Goal: Information Seeking & Learning: Learn about a topic

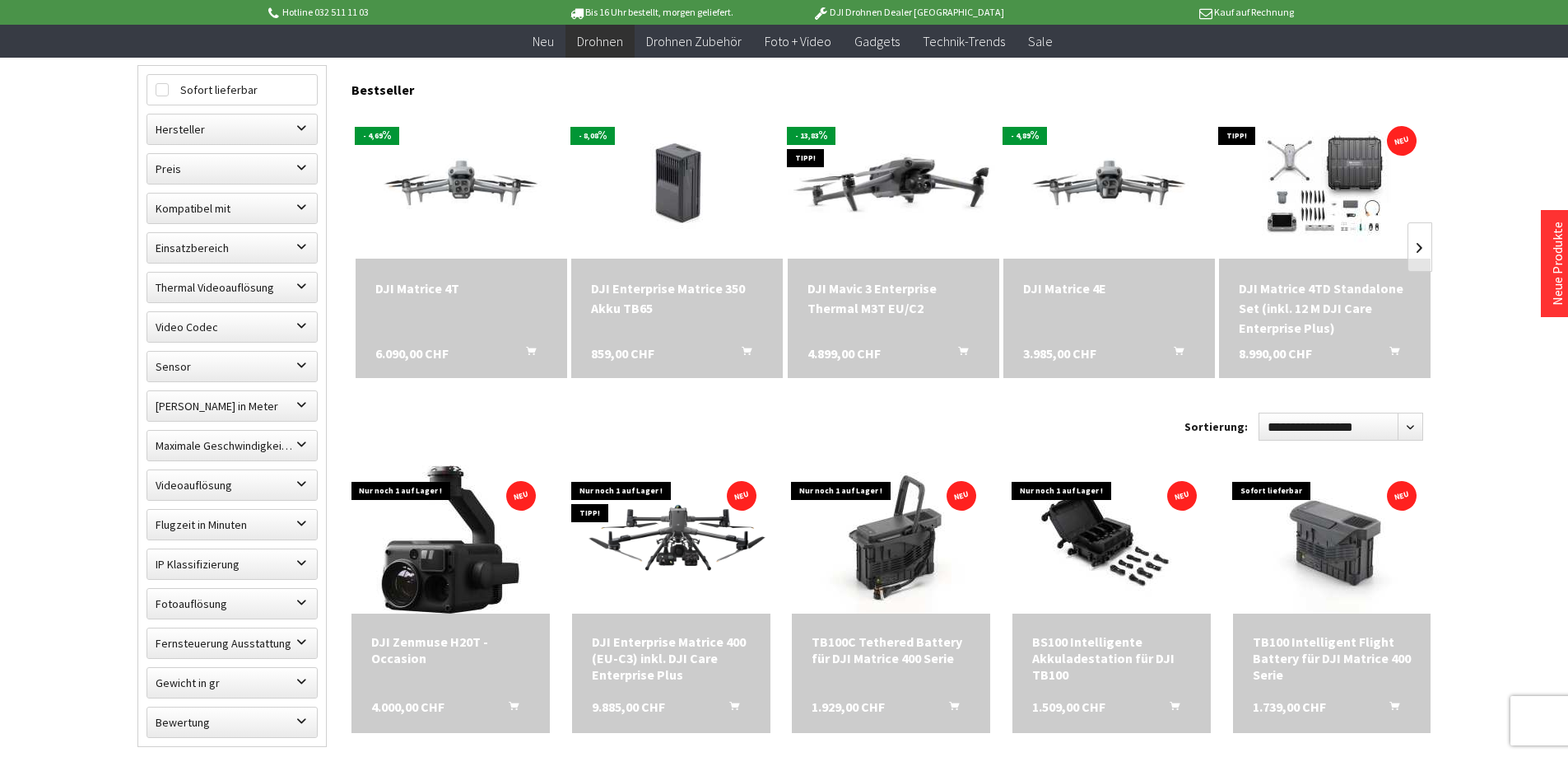
scroll to position [741, 0]
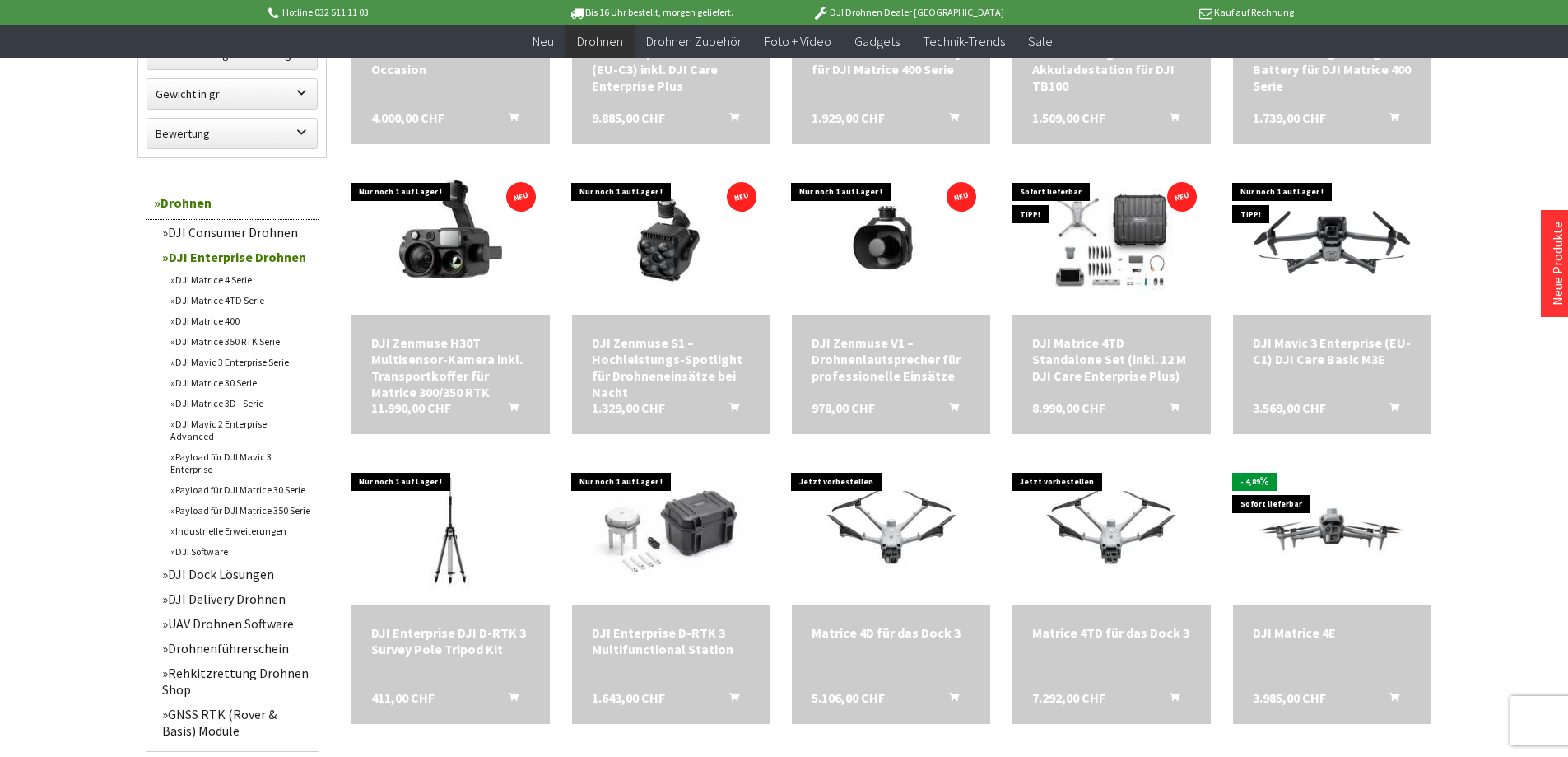
scroll to position [1071, 0]
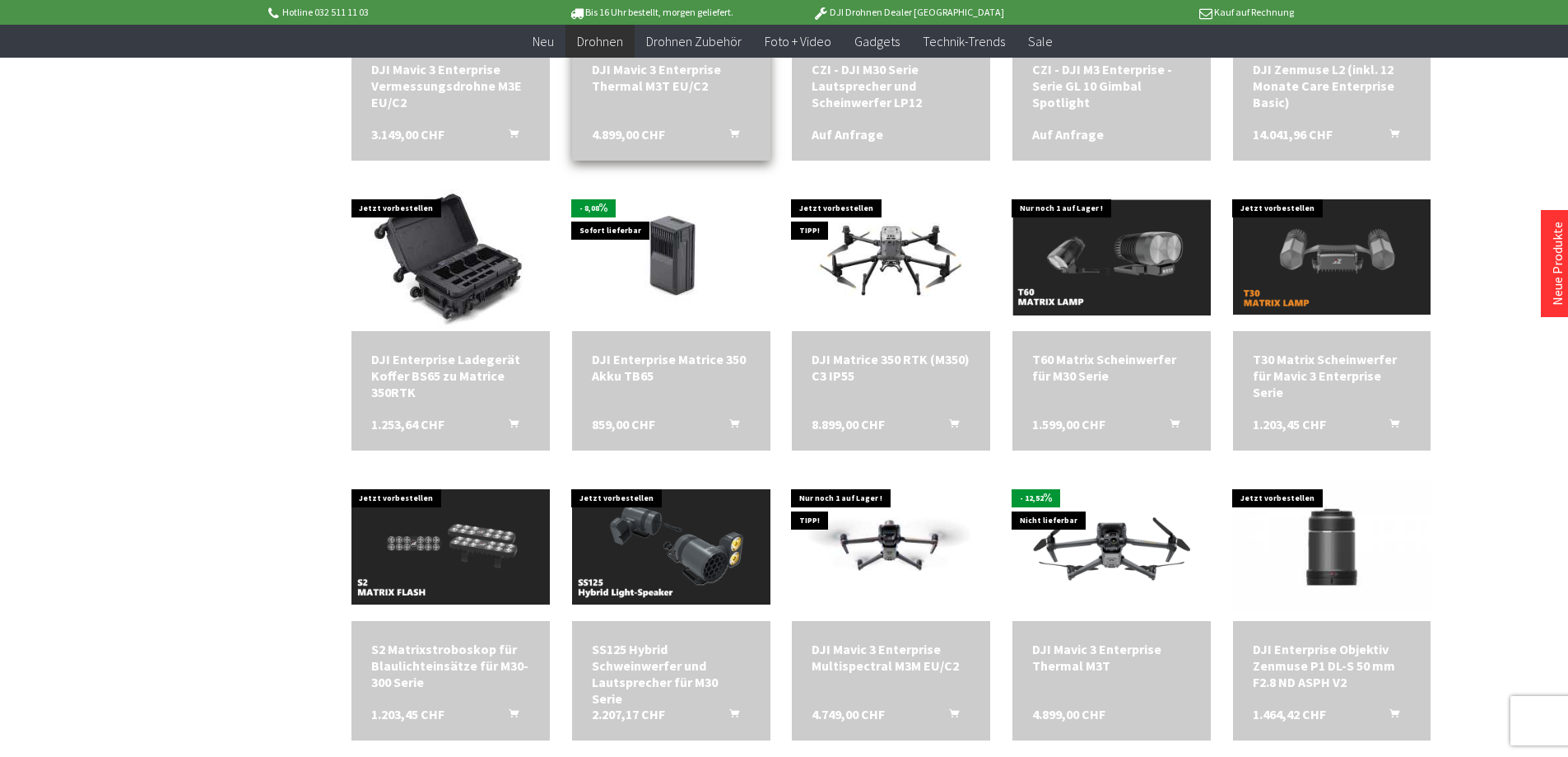
scroll to position [2223, 0]
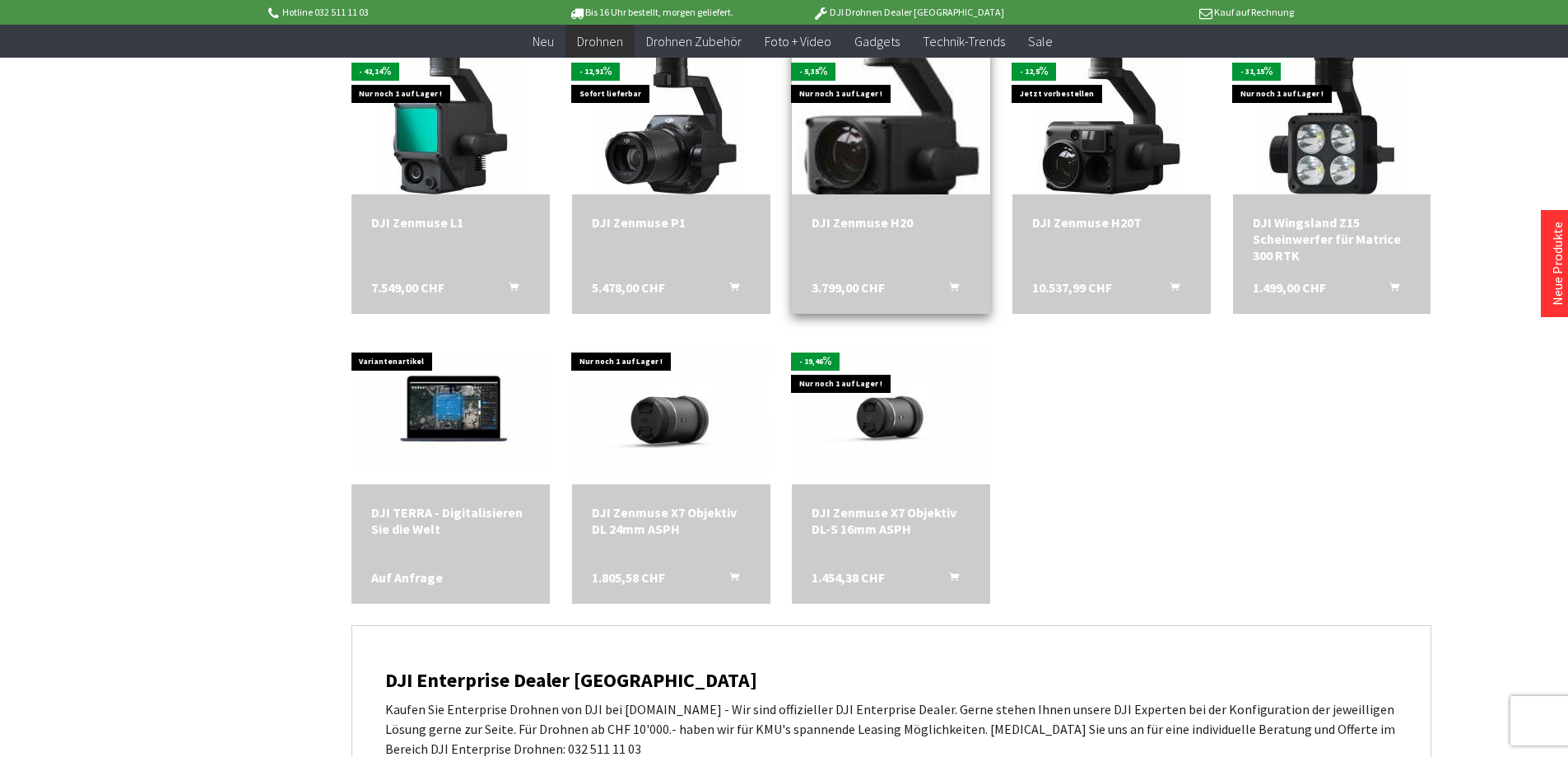
scroll to position [3211, 0]
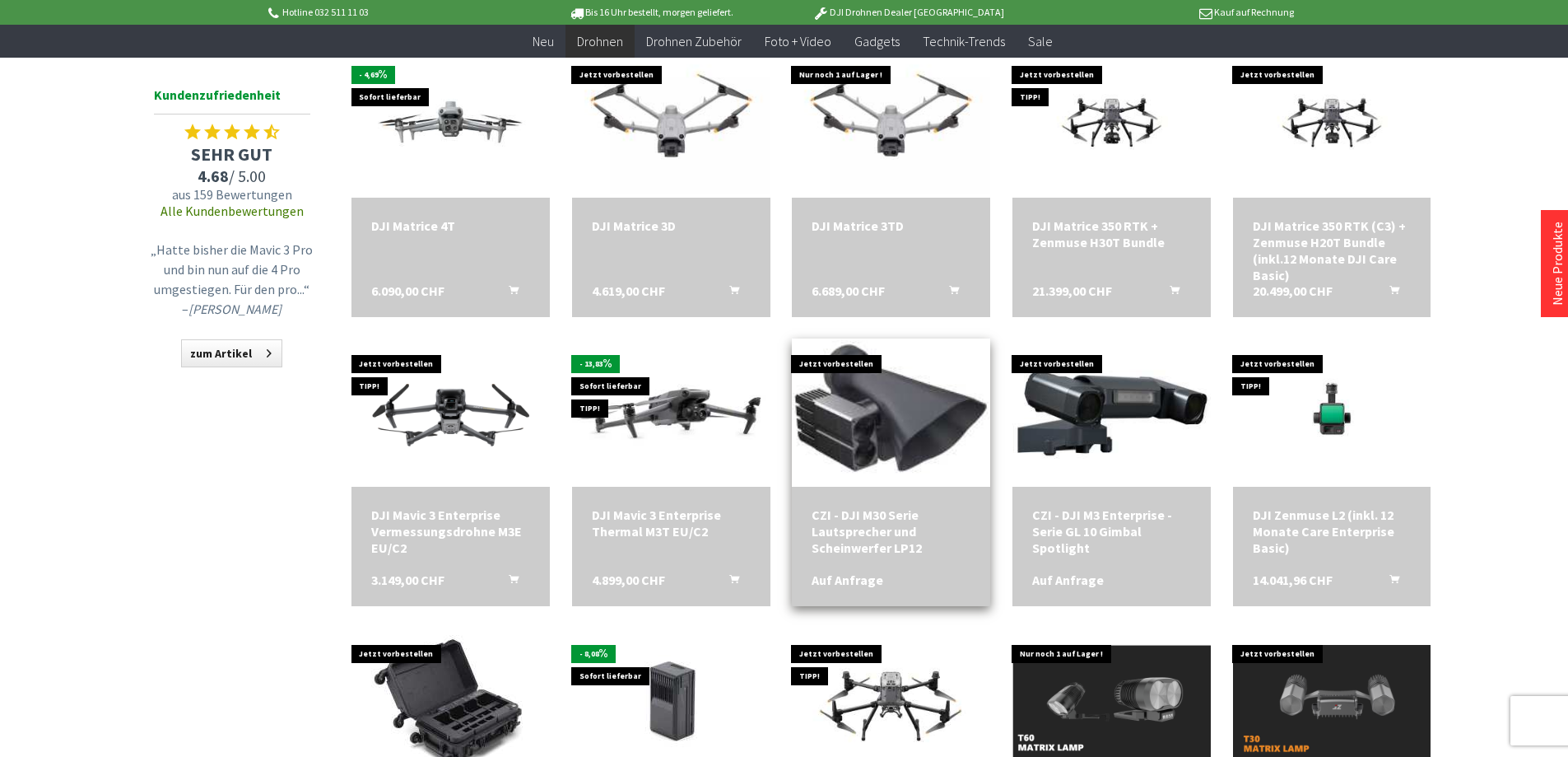
scroll to position [1729, 0]
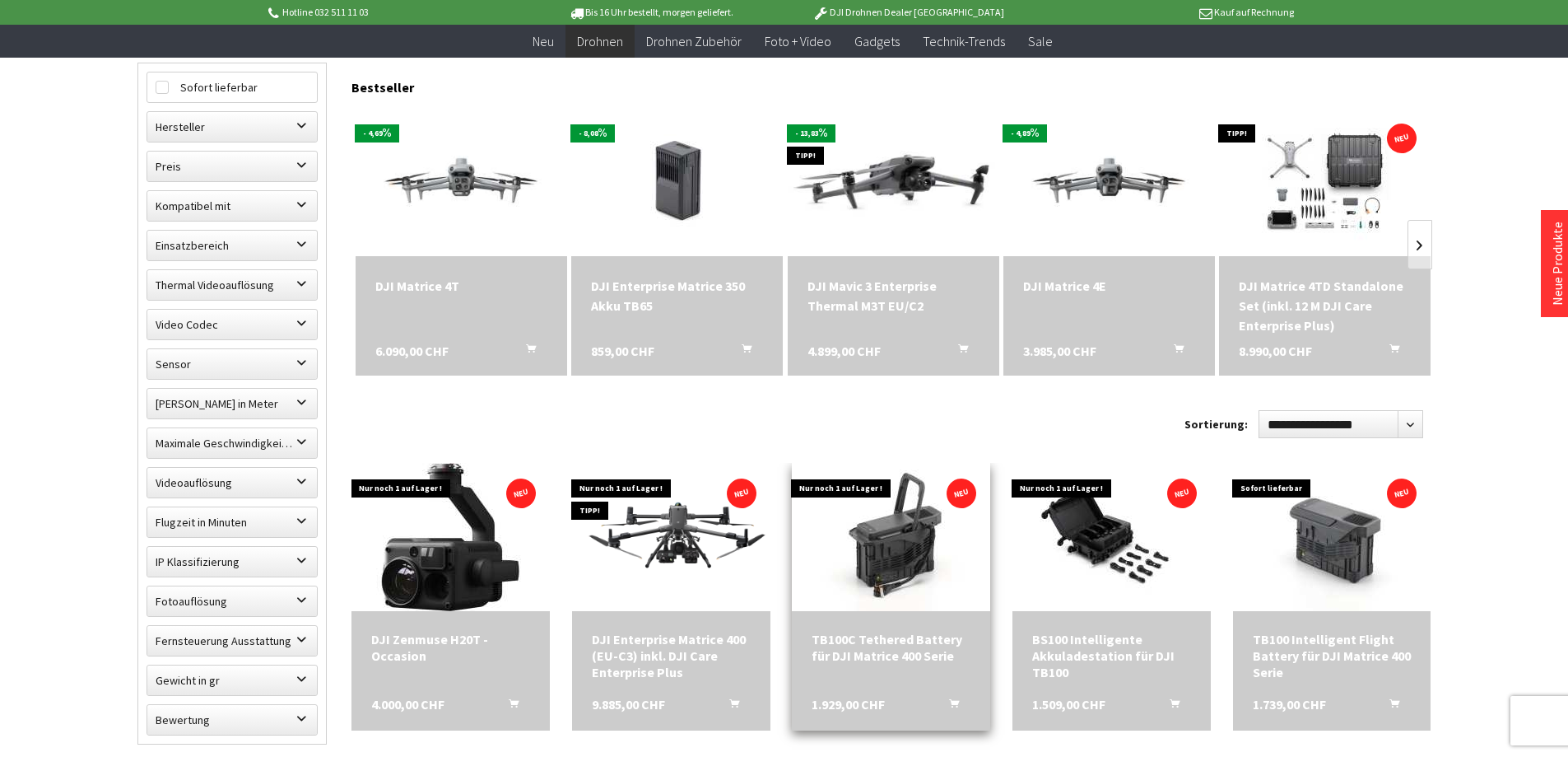
scroll to position [329, 0]
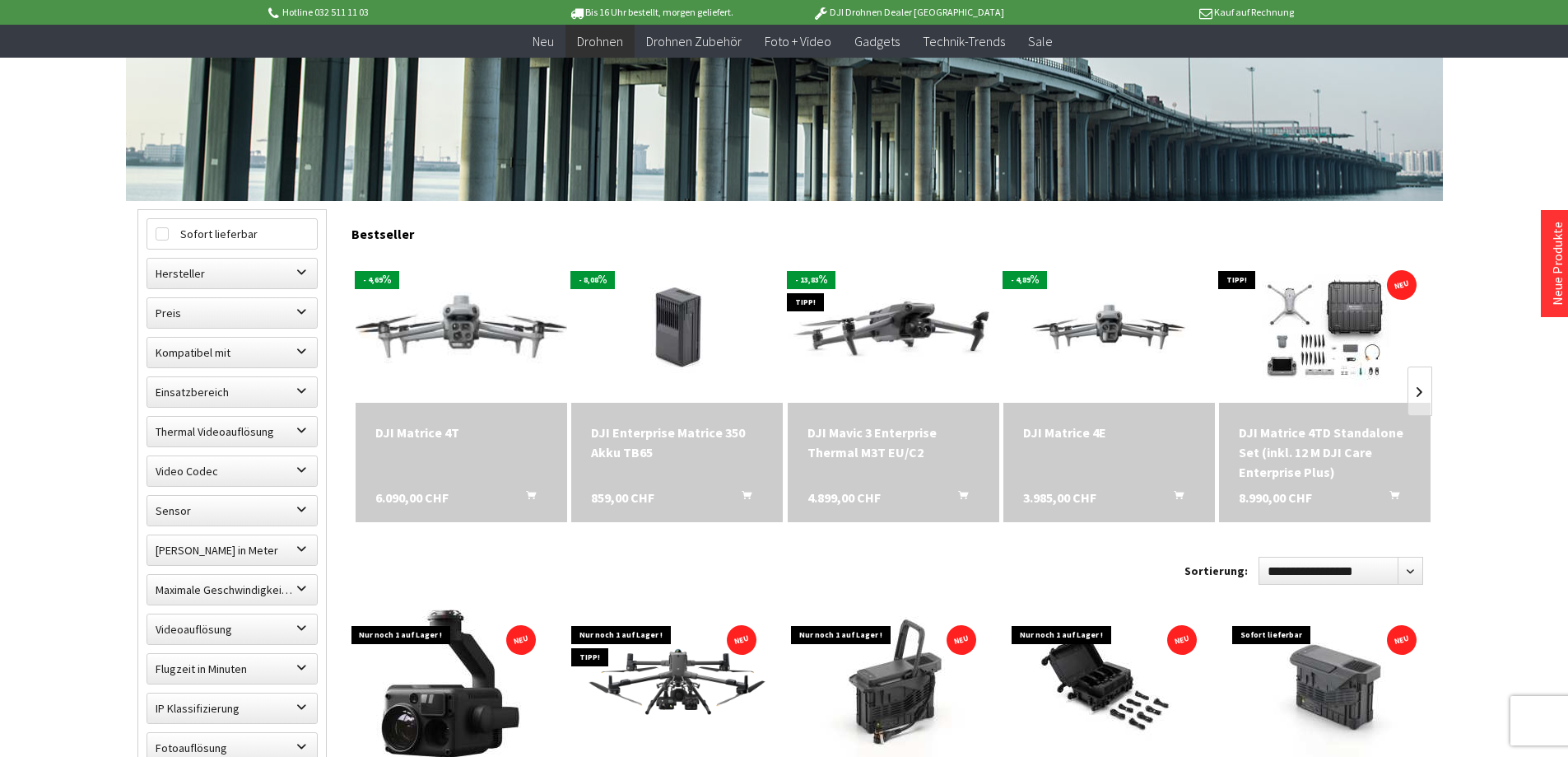
click at [455, 339] on img at bounding box center [460, 327] width 296 height 167
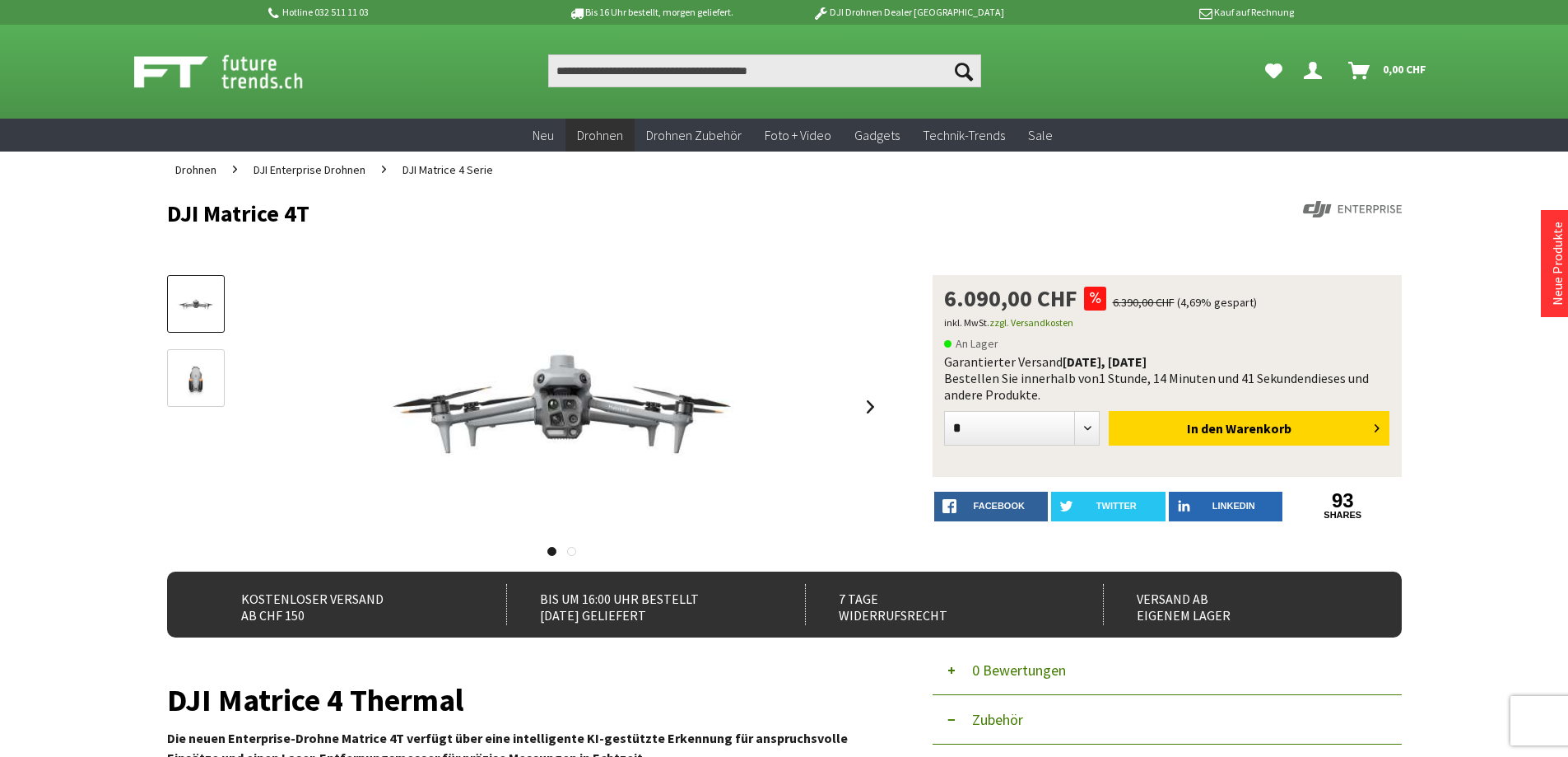
click at [204, 390] on img at bounding box center [195, 378] width 48 height 36
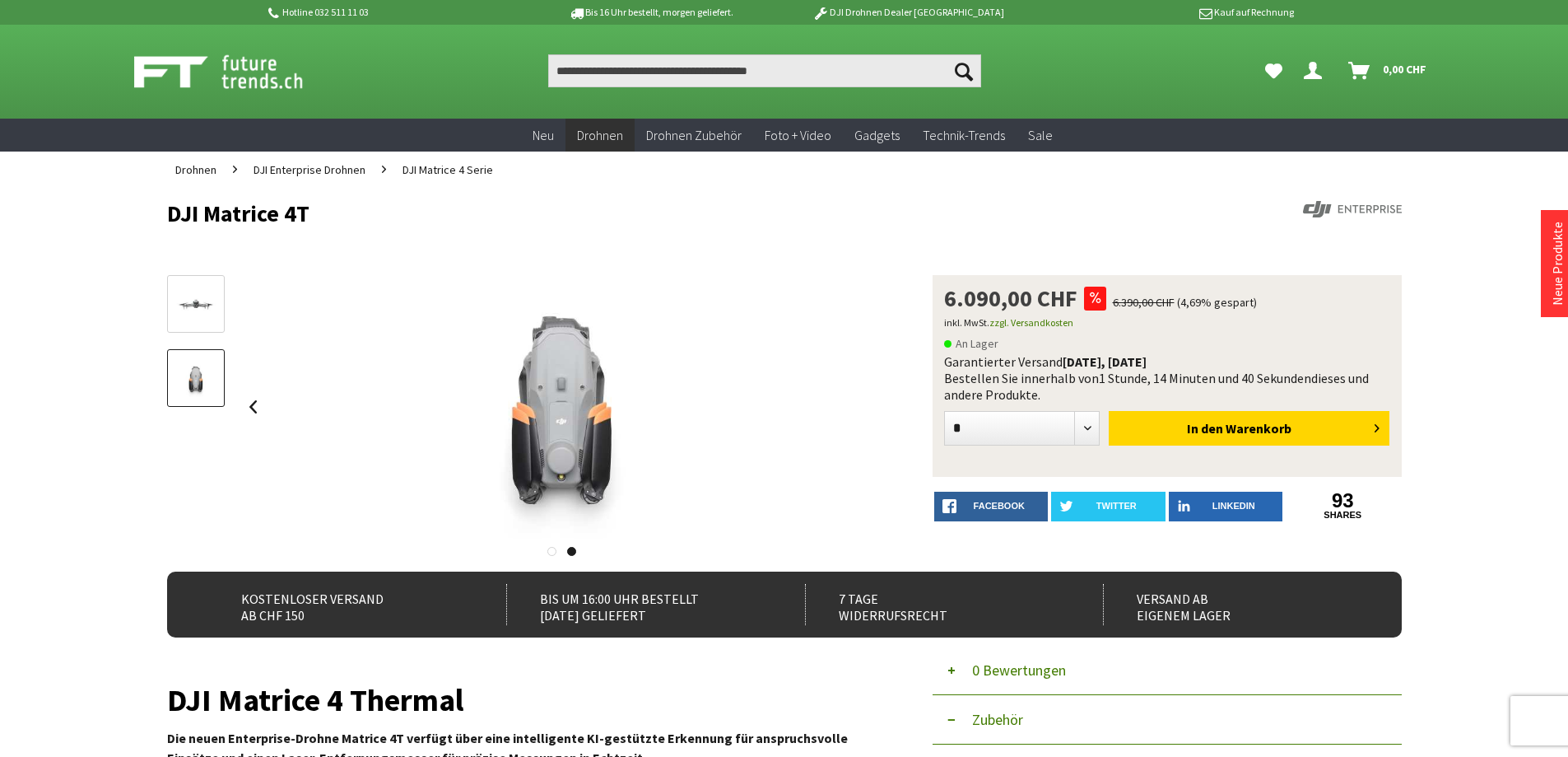
click at [202, 307] on img at bounding box center [195, 305] width 48 height 27
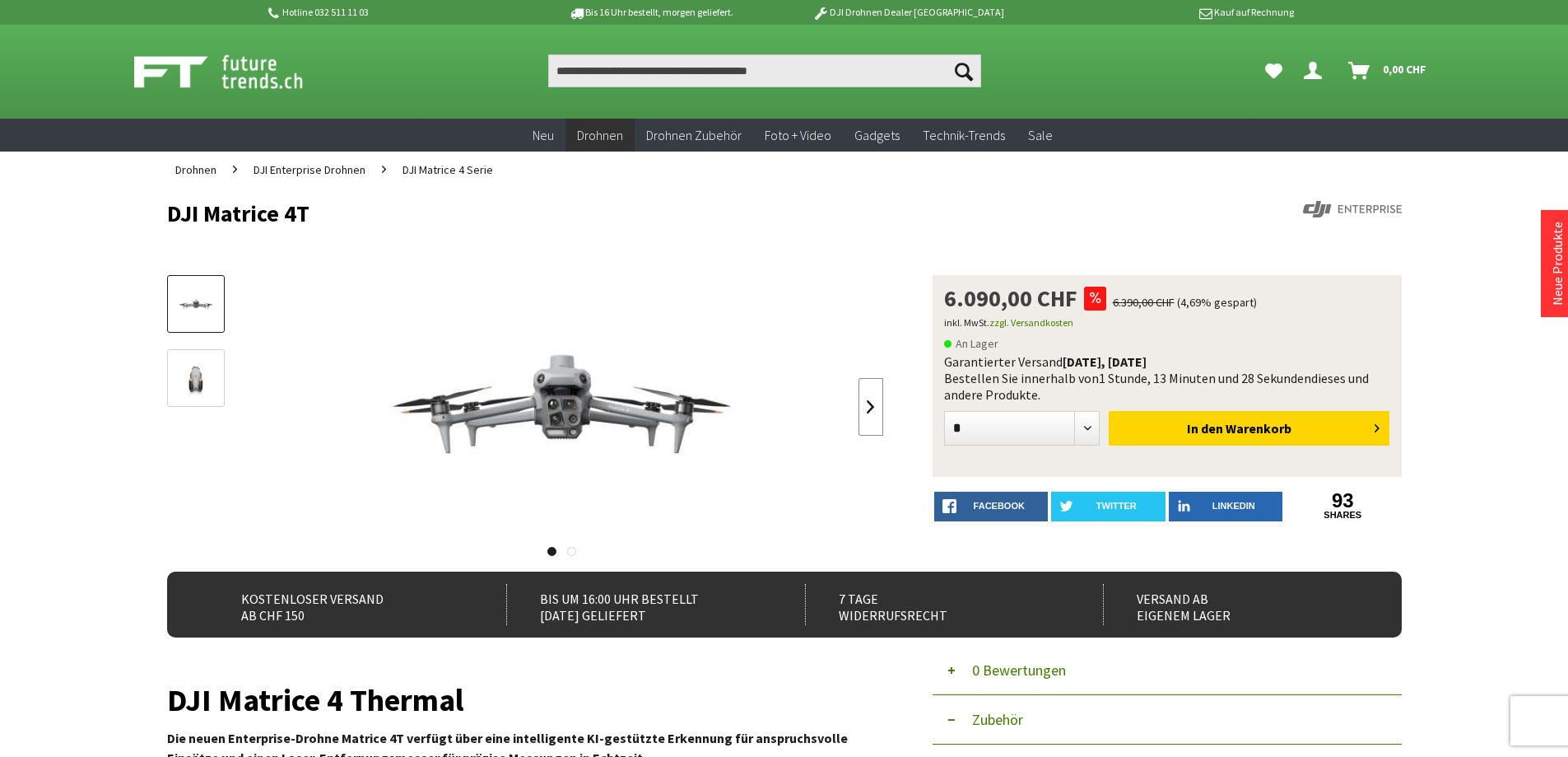
click at [864, 408] on link at bounding box center [870, 406] width 24 height 58
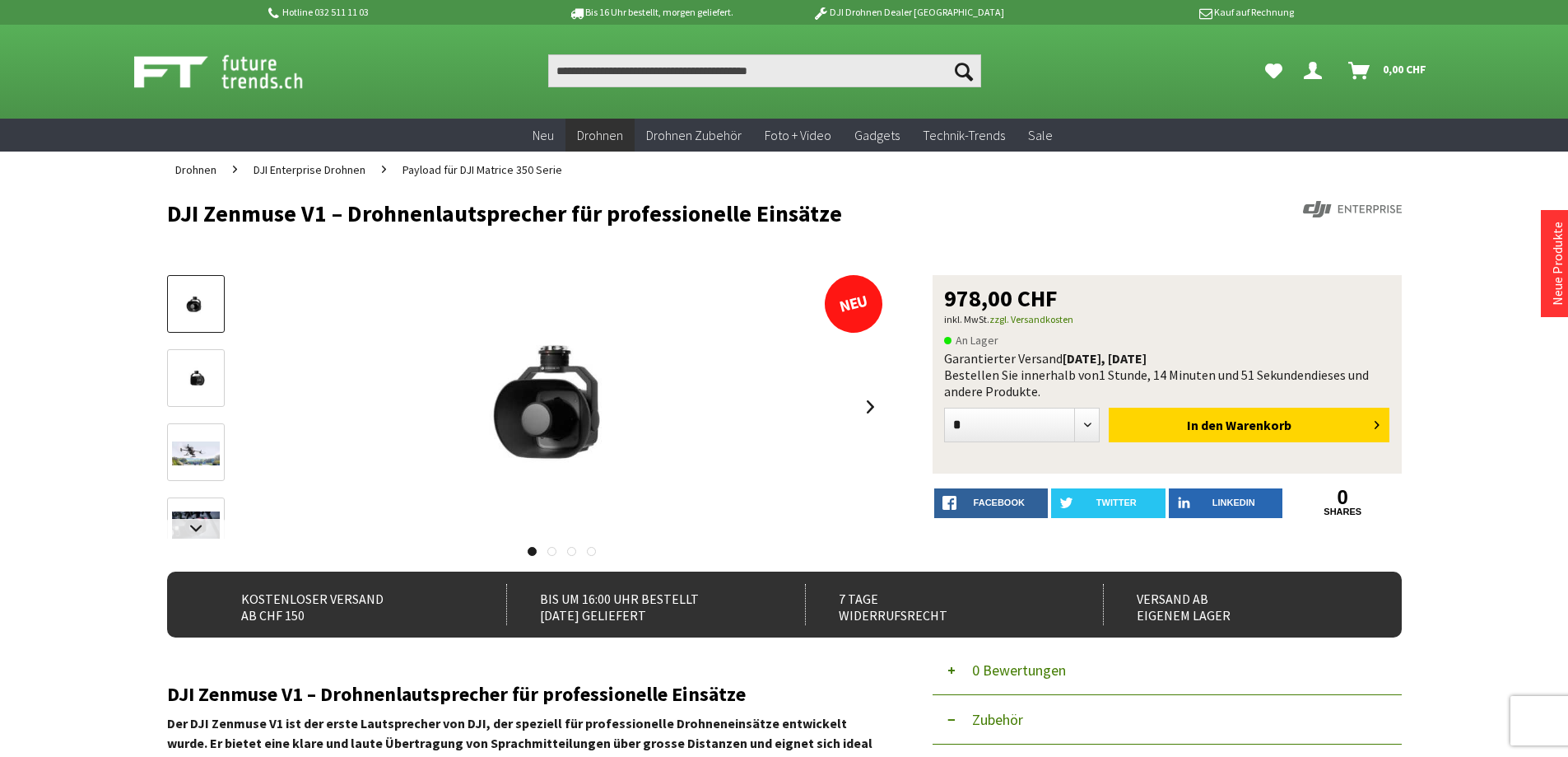
click at [211, 378] on img at bounding box center [195, 378] width 48 height 36
click at [176, 453] on img at bounding box center [195, 453] width 48 height 23
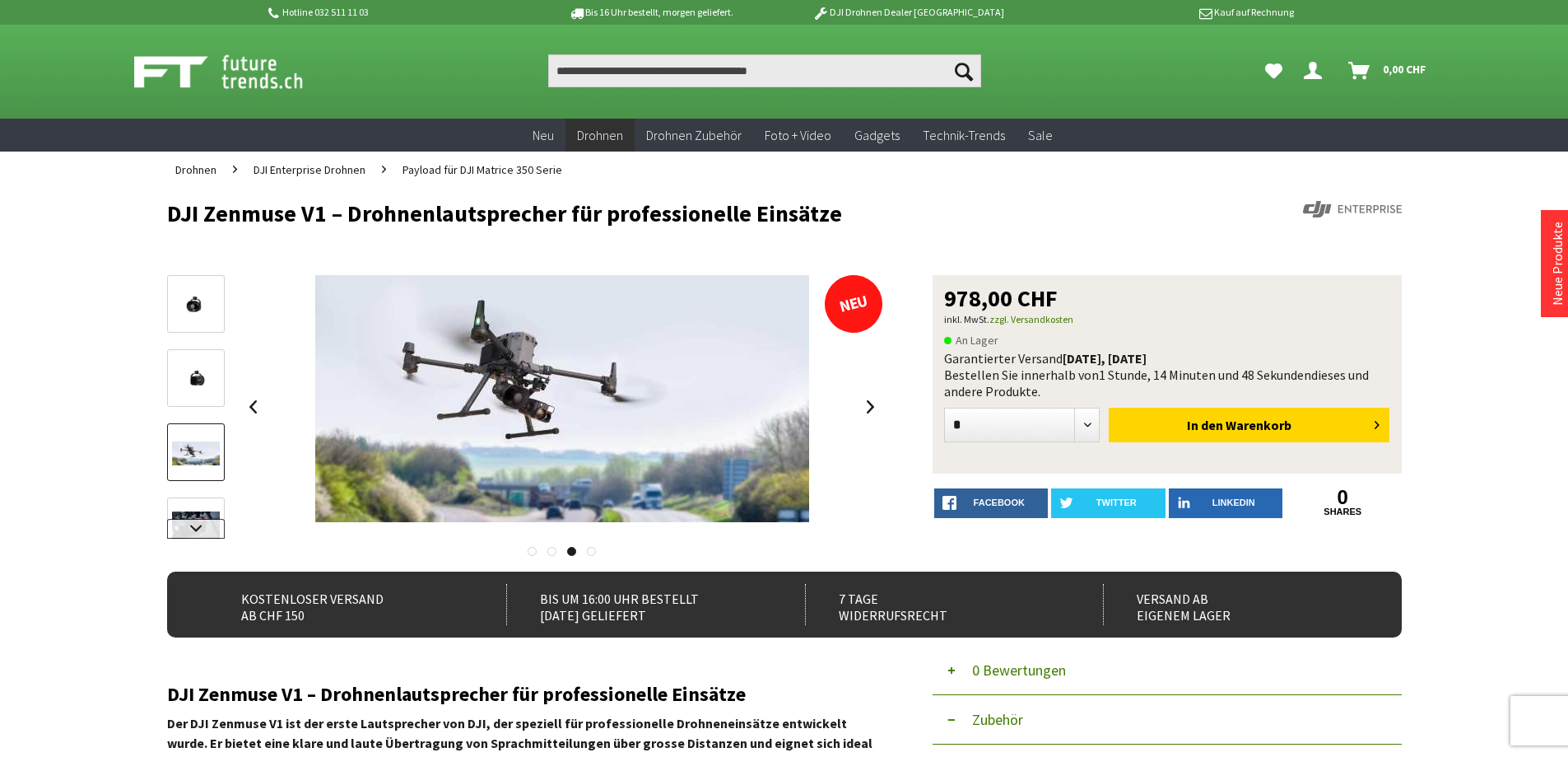
click at [200, 521] on link at bounding box center [195, 528] width 58 height 20
click at [199, 493] on img at bounding box center [195, 494] width 48 height 32
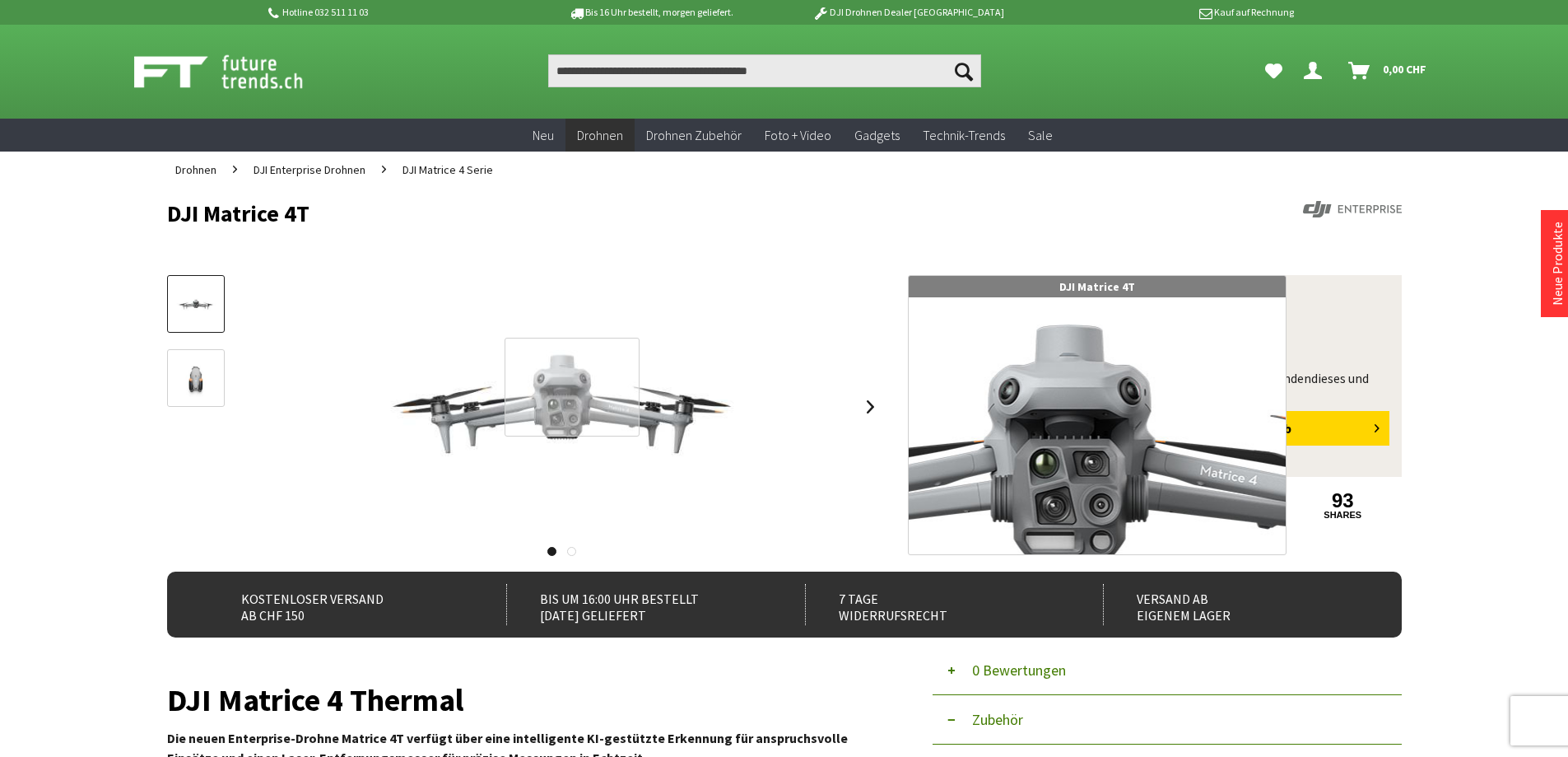
click at [572, 387] on div at bounding box center [571, 388] width 134 height 100
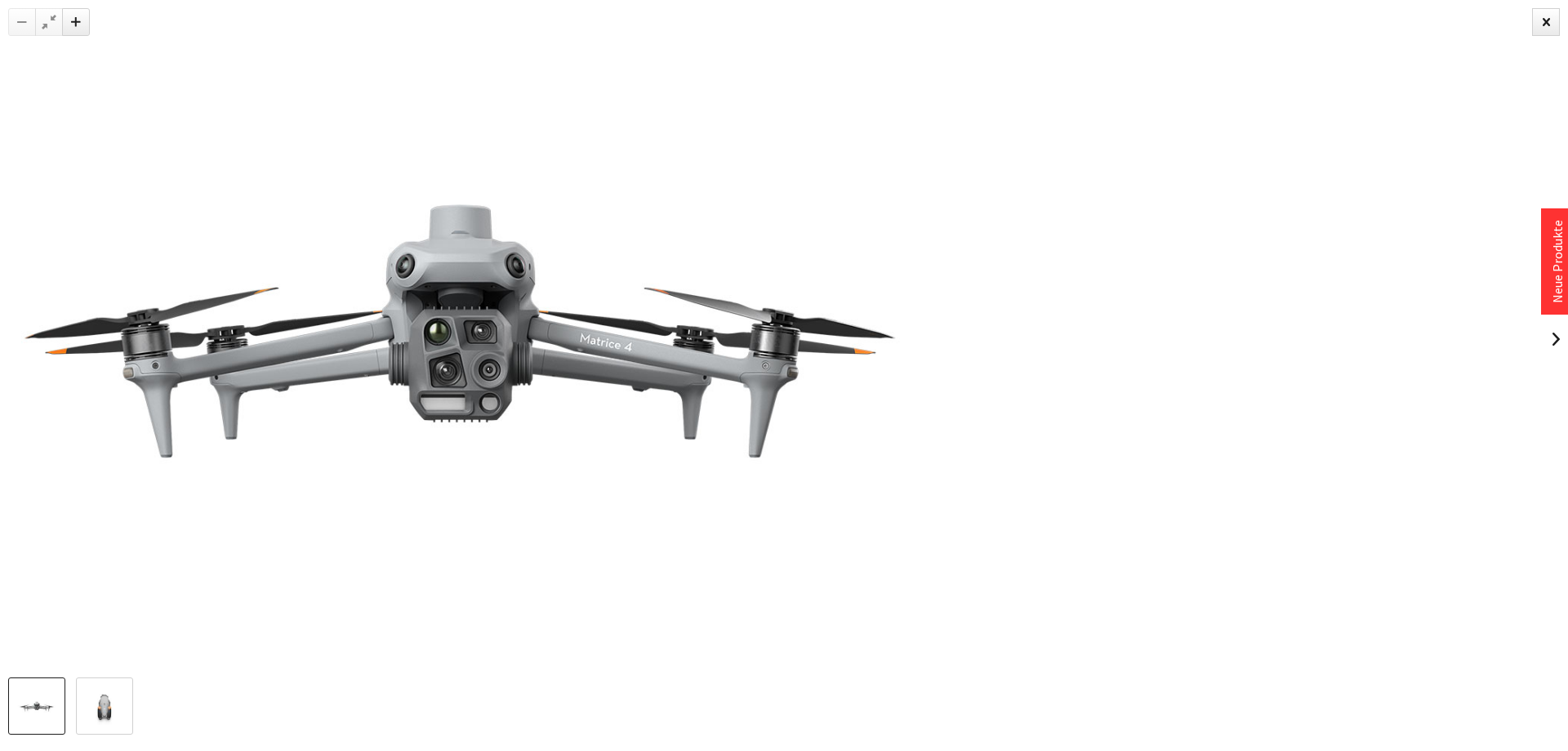
drag, startPoint x: 976, startPoint y: 371, endPoint x: 580, endPoint y: 372, distance: 396.0
click at [580, 372] on img at bounding box center [460, 338] width 1204 height 677
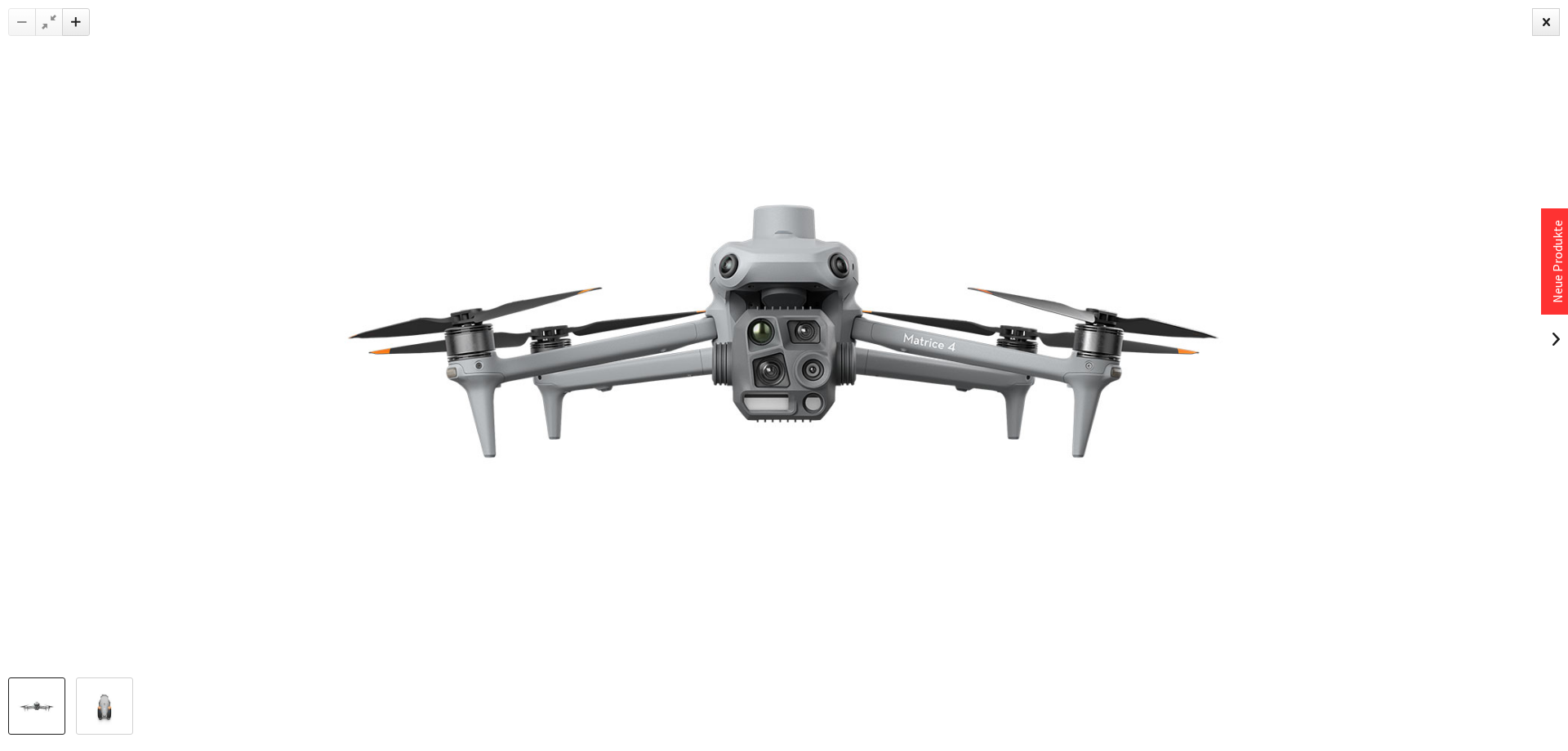
click at [110, 709] on img at bounding box center [104, 706] width 47 height 36
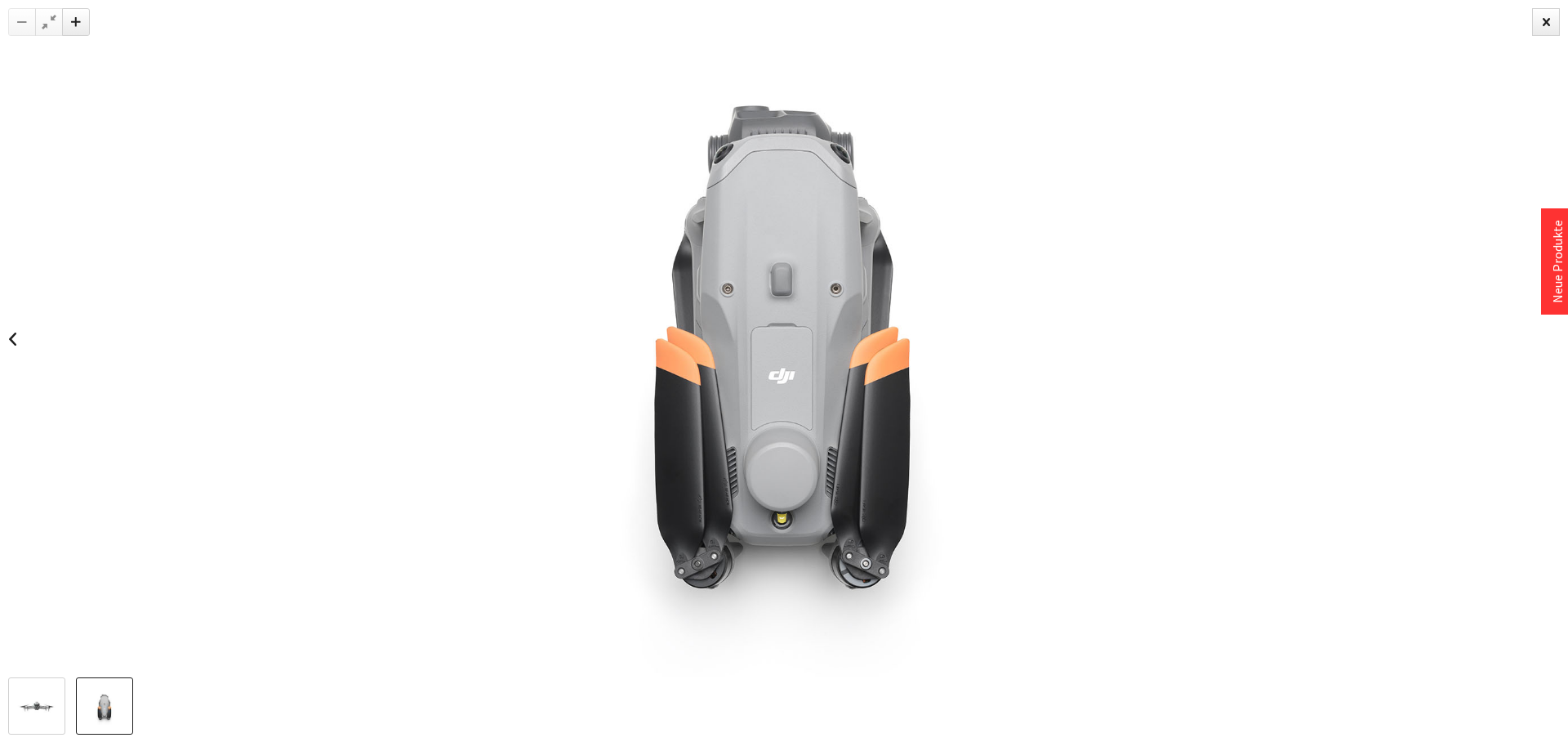
click at [35, 699] on img at bounding box center [36, 707] width 47 height 27
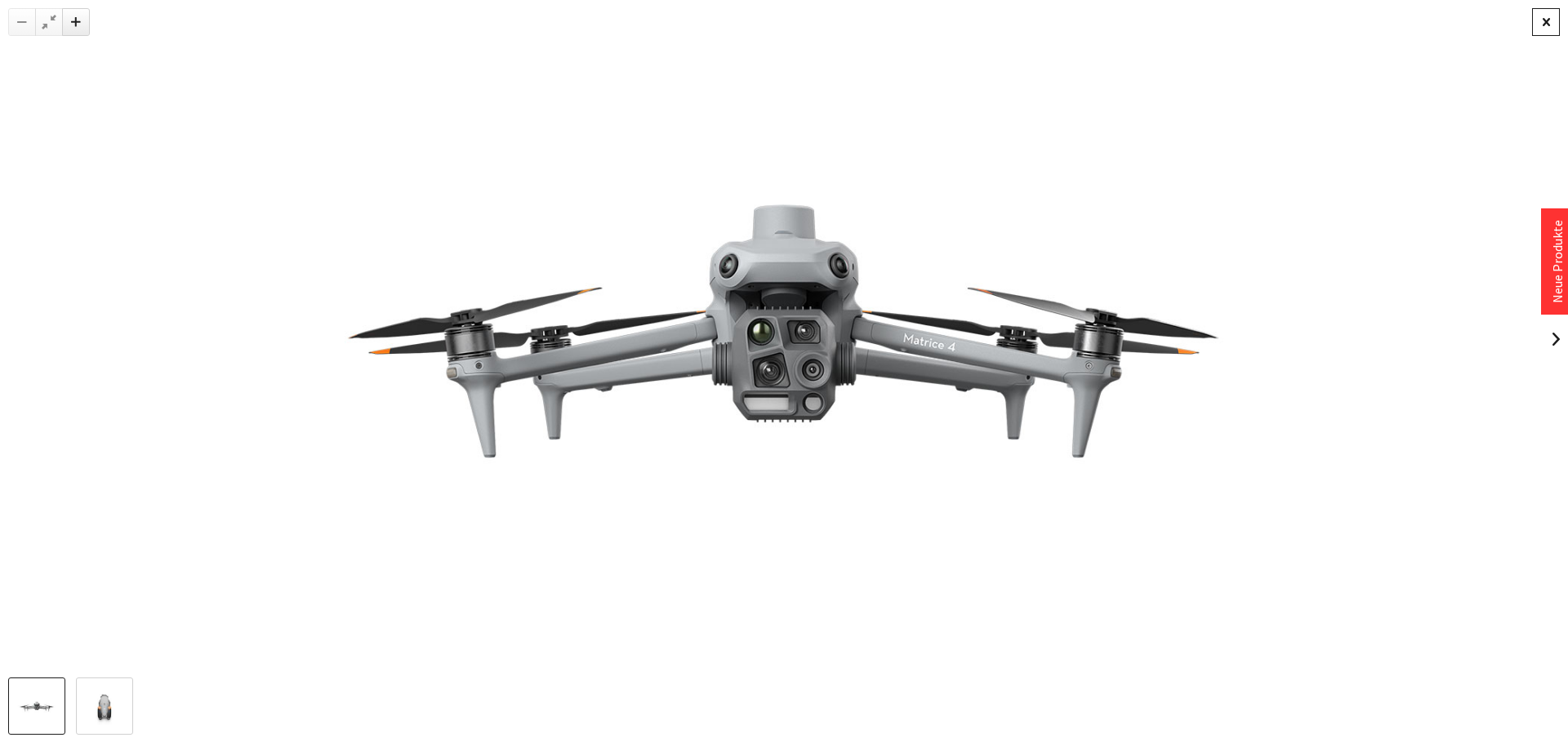
click at [1545, 33] on div at bounding box center [1546, 21] width 28 height 28
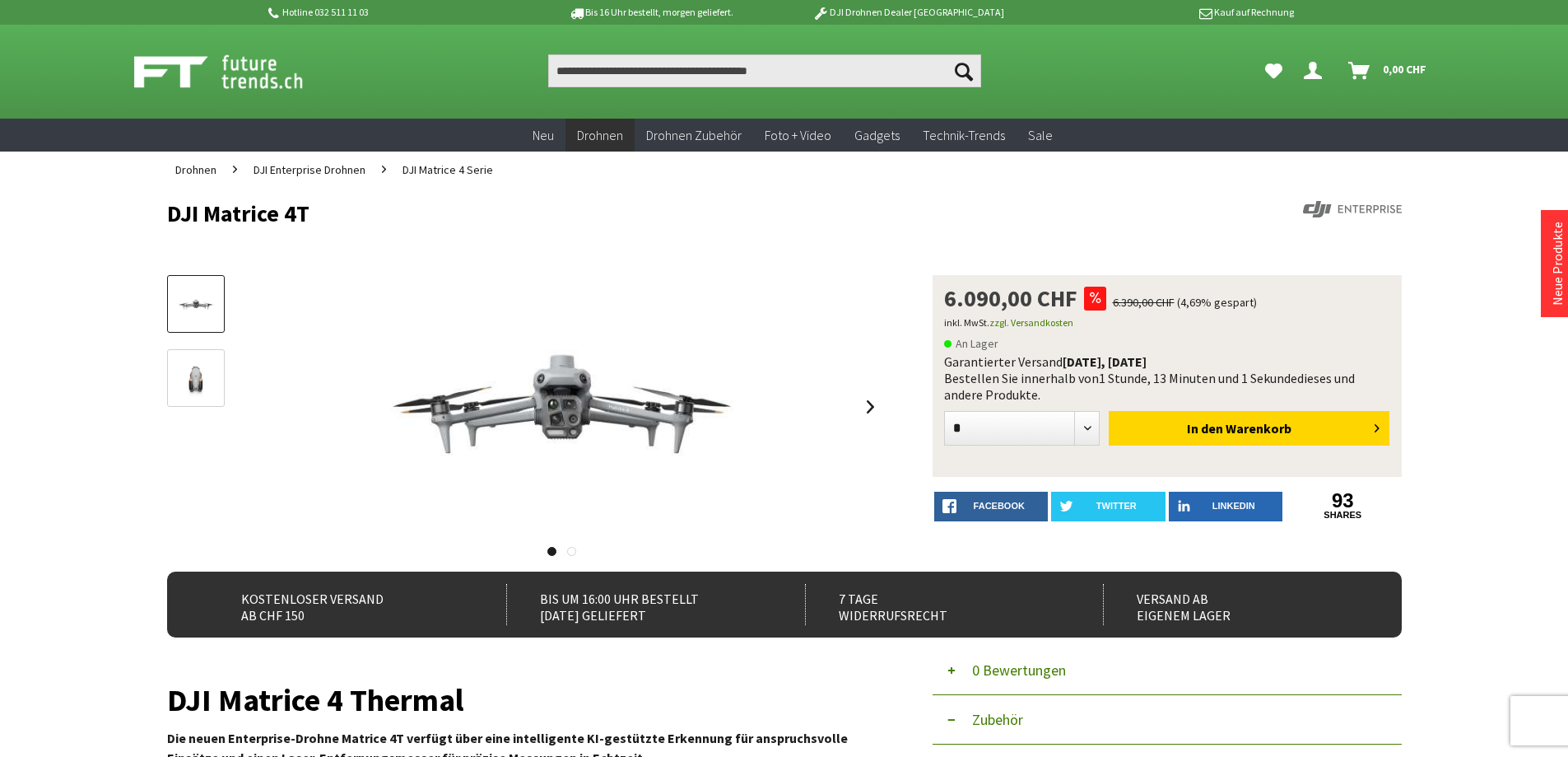
click at [192, 377] on img at bounding box center [195, 378] width 48 height 36
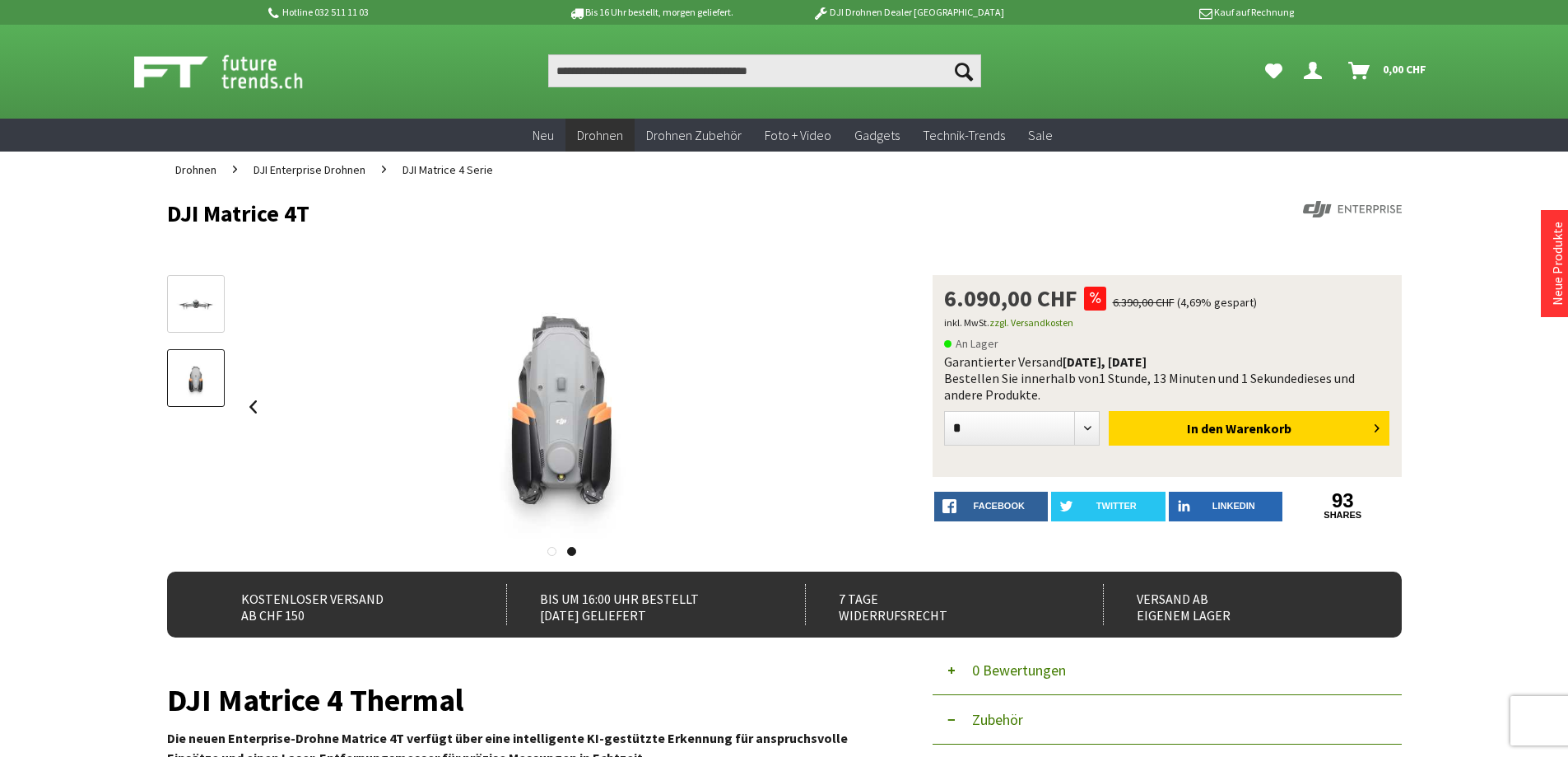
click at [177, 312] on img at bounding box center [195, 305] width 48 height 27
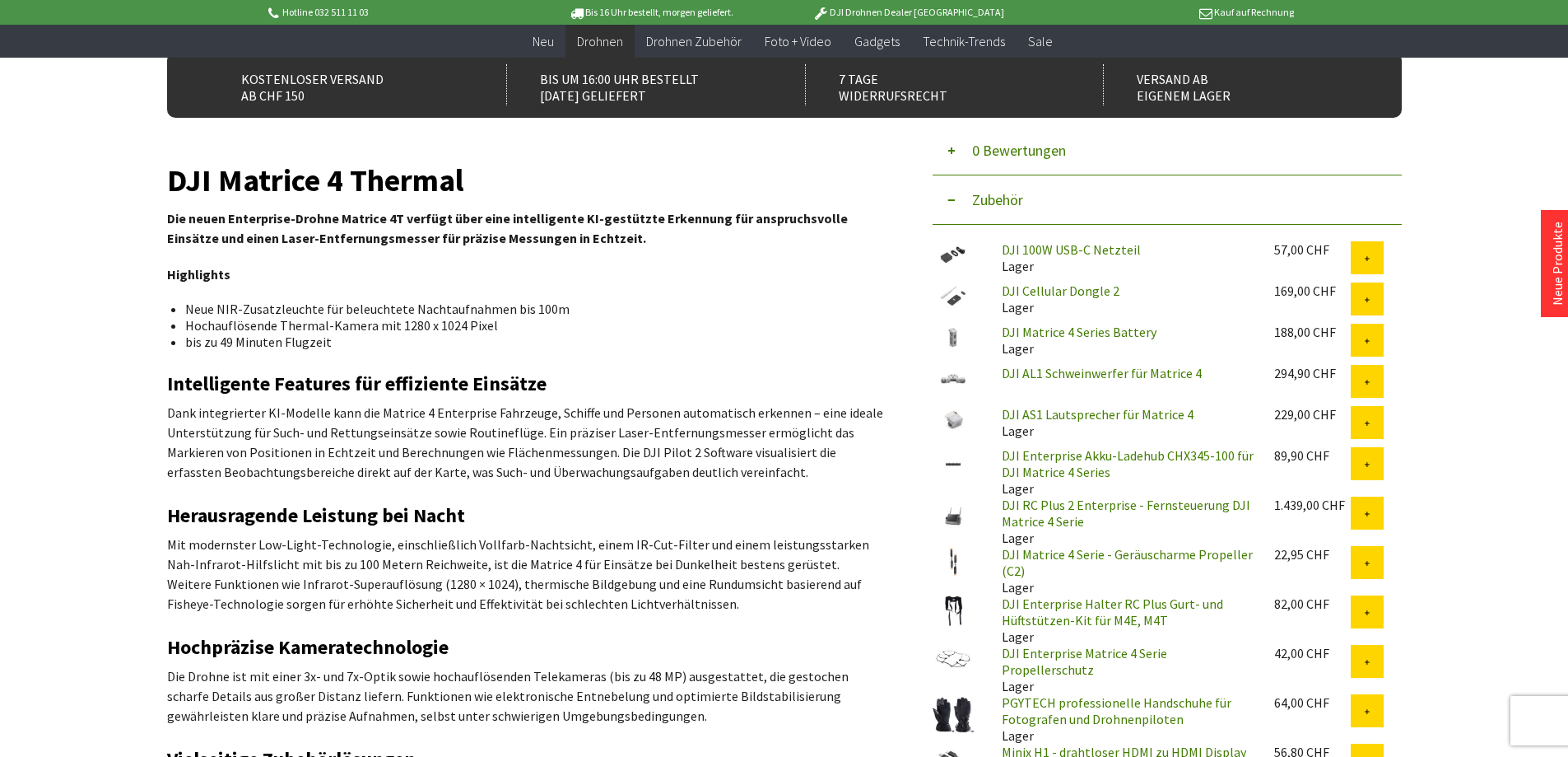
scroll to position [576, 0]
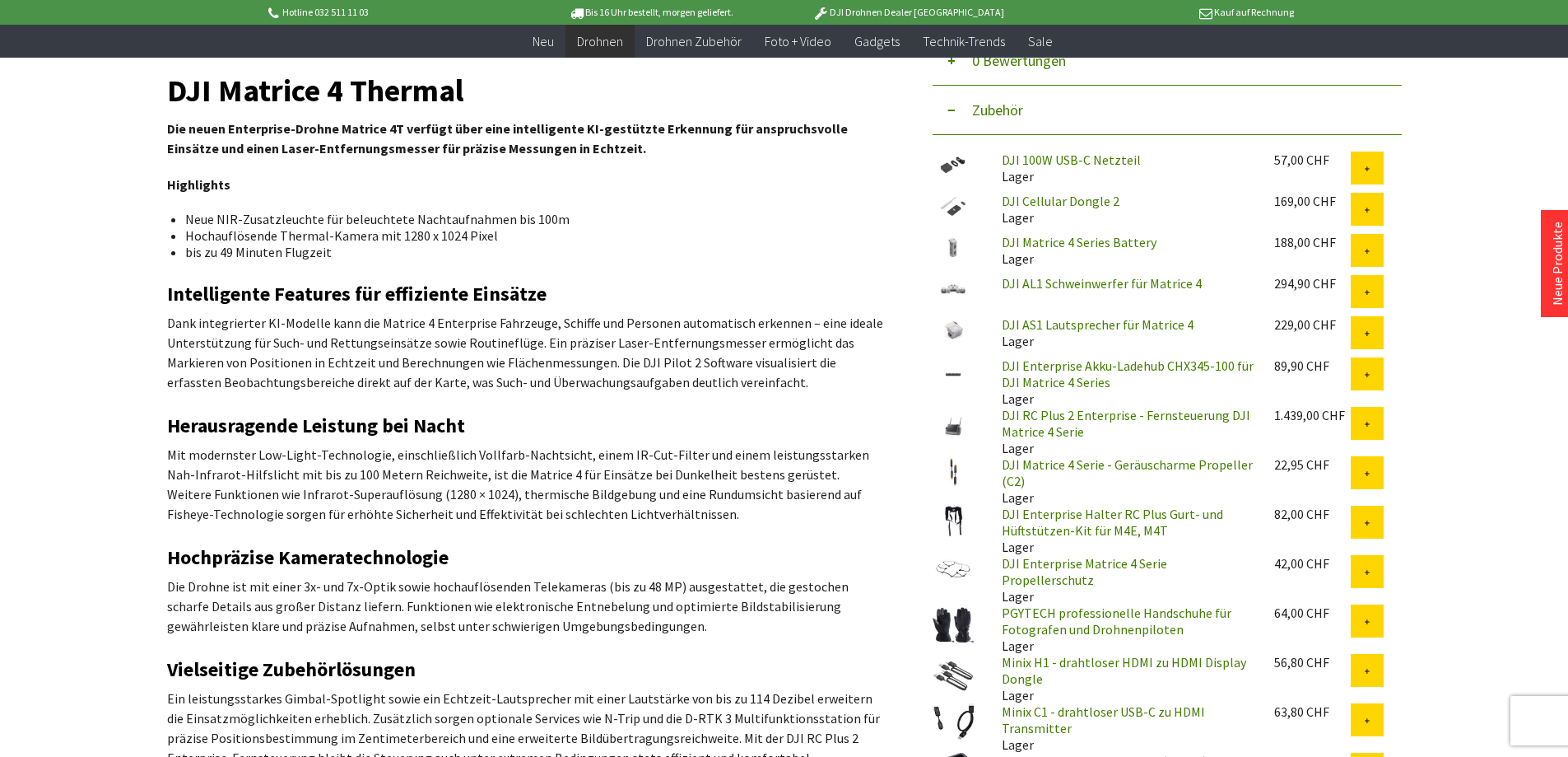
drag, startPoint x: 171, startPoint y: 250, endPoint x: 435, endPoint y: 250, distance: 264.0
click at [435, 250] on li "bis zu 49 Minuten Flugzeit" at bounding box center [527, 251] width 684 height 17
click at [437, 273] on div "DJI Matrice 4 Thermal Die neuen Enterprise-Drohne Matrice 4T verfügt über eine …" at bounding box center [524, 701] width 716 height 1244
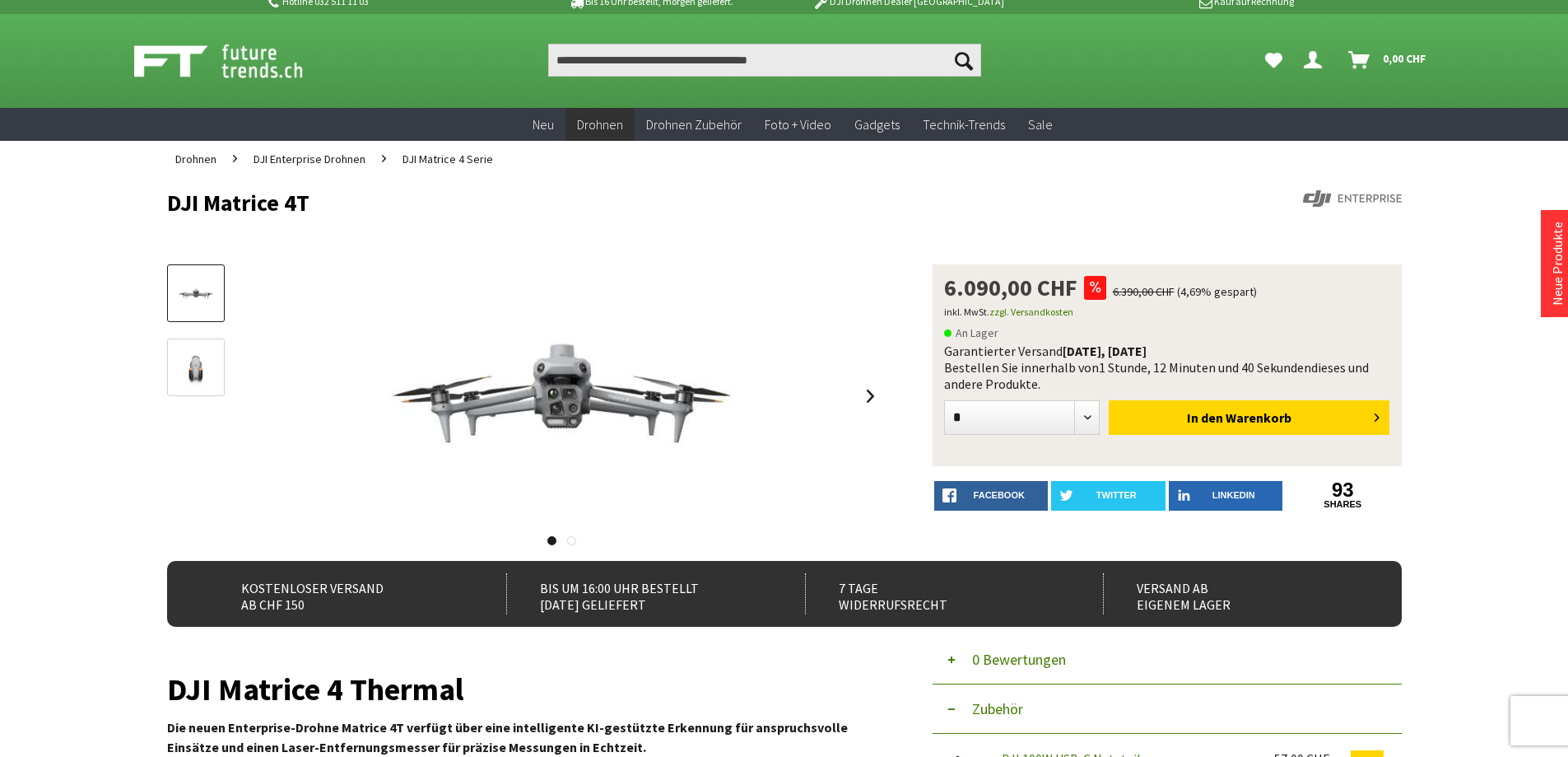
scroll to position [0, 0]
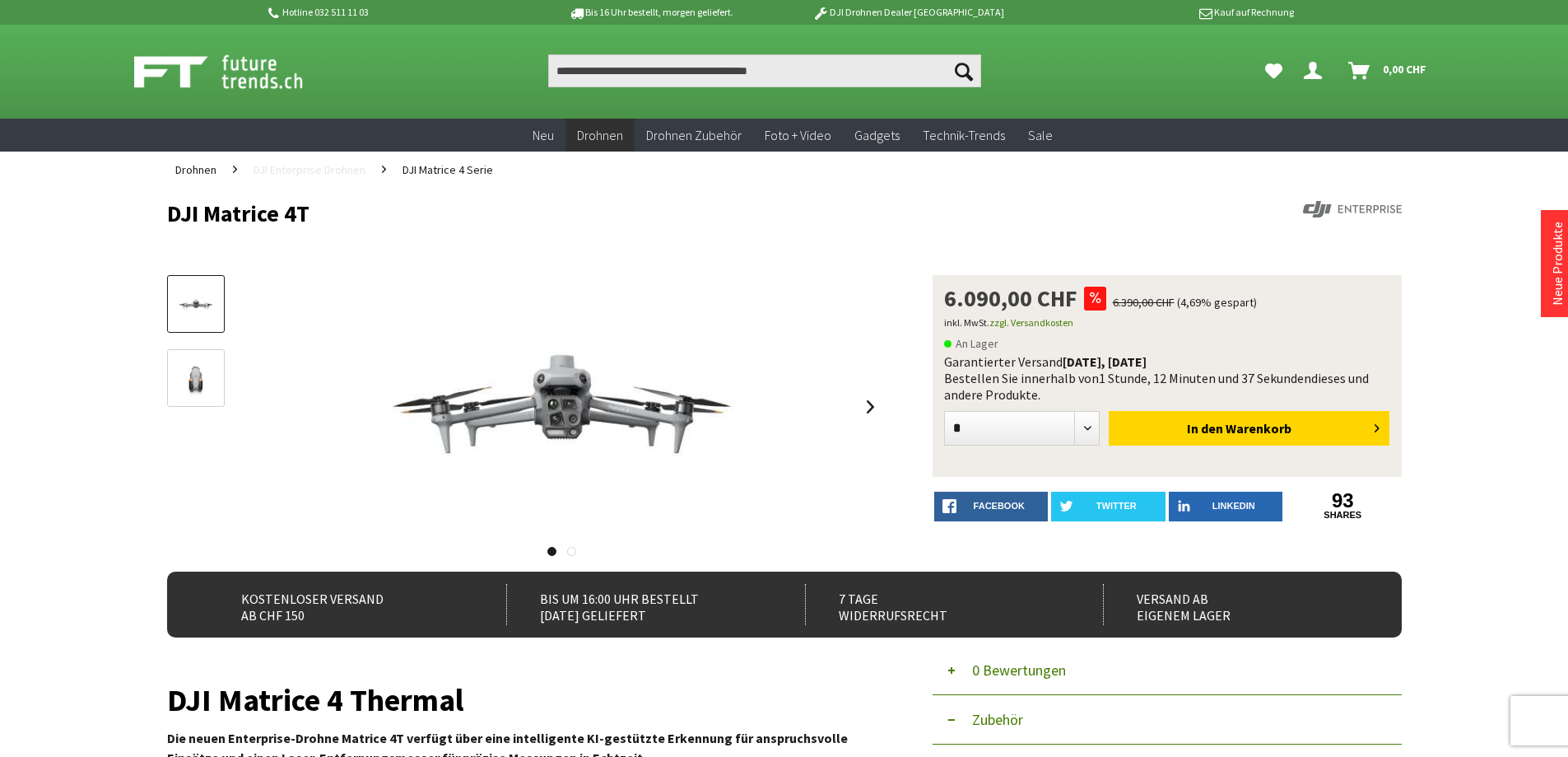
click at [280, 170] on span "DJI Enterprise Drohnen" at bounding box center [309, 169] width 112 height 15
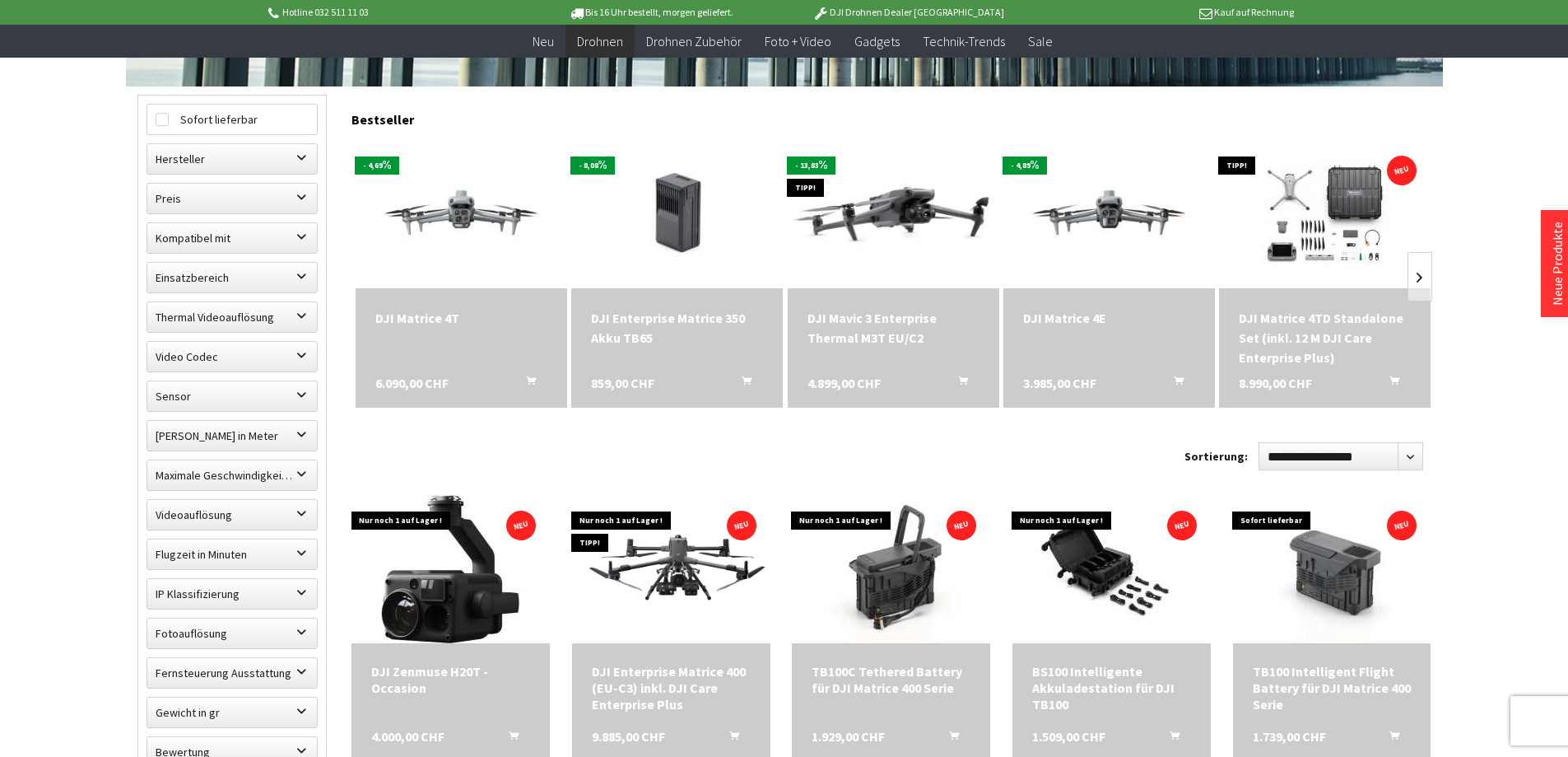
scroll to position [823, 0]
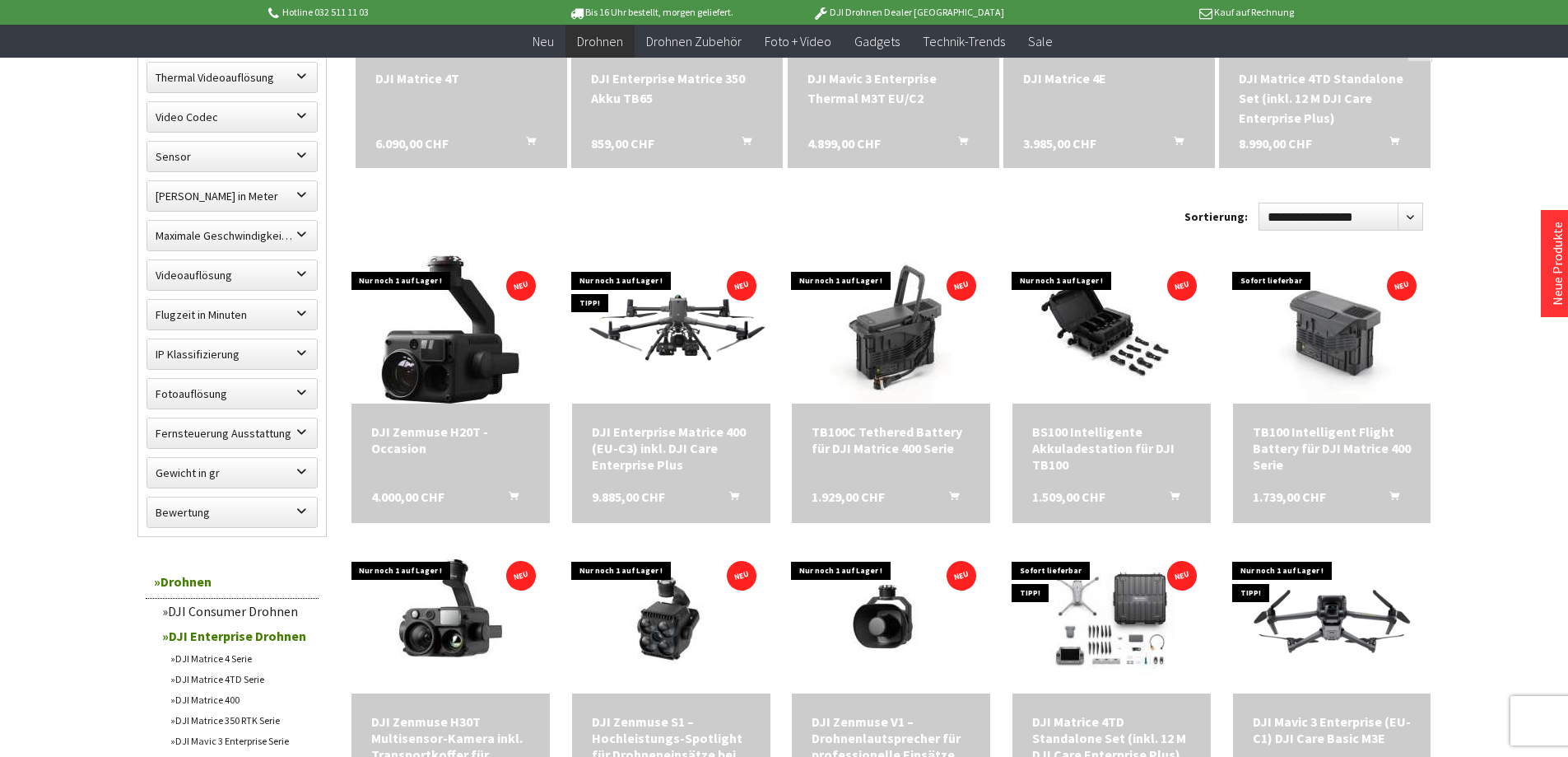
scroll to position [411, 0]
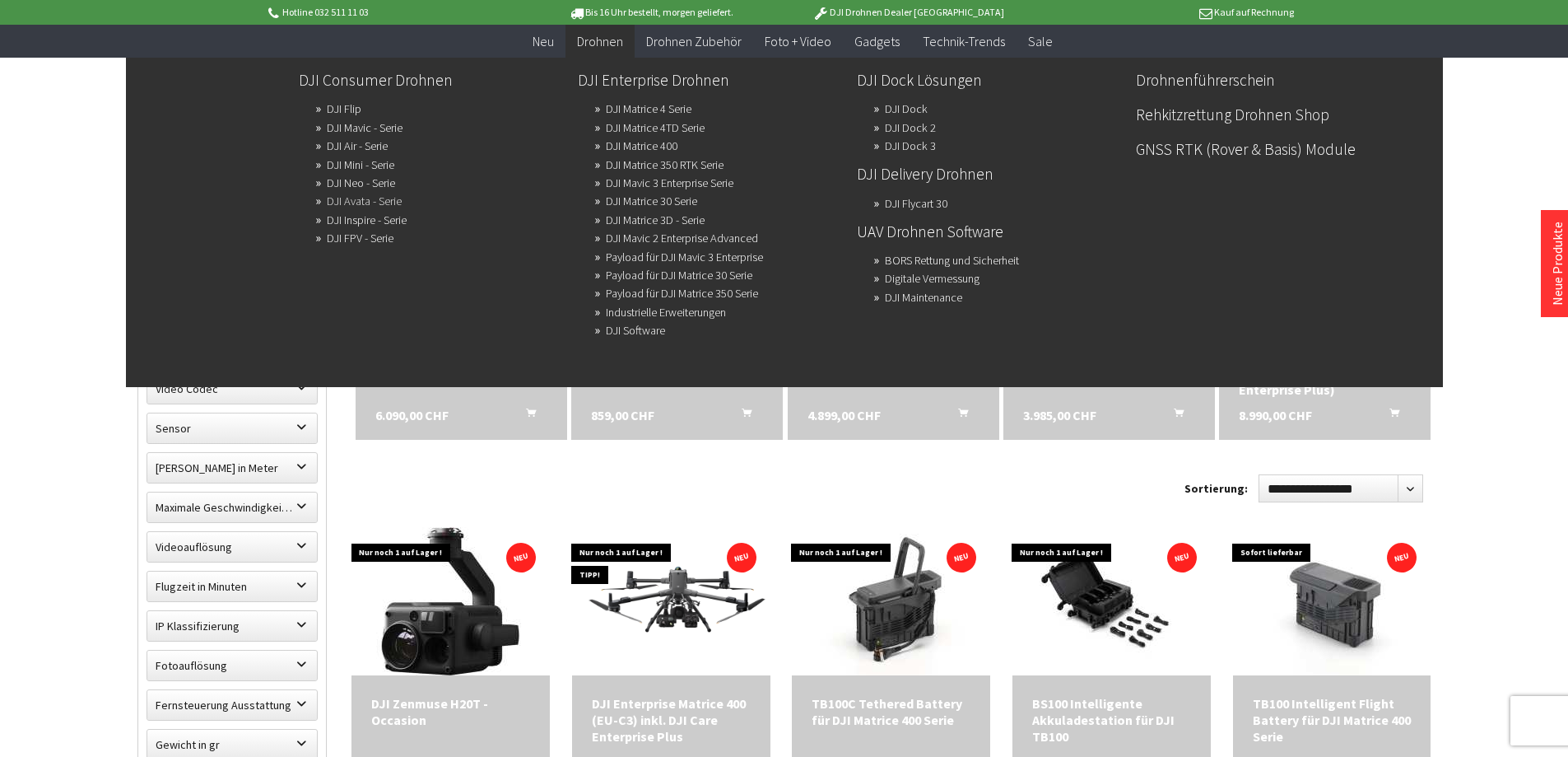
click at [359, 201] on link "DJI Avata - Serie" at bounding box center [364, 201] width 75 height 23
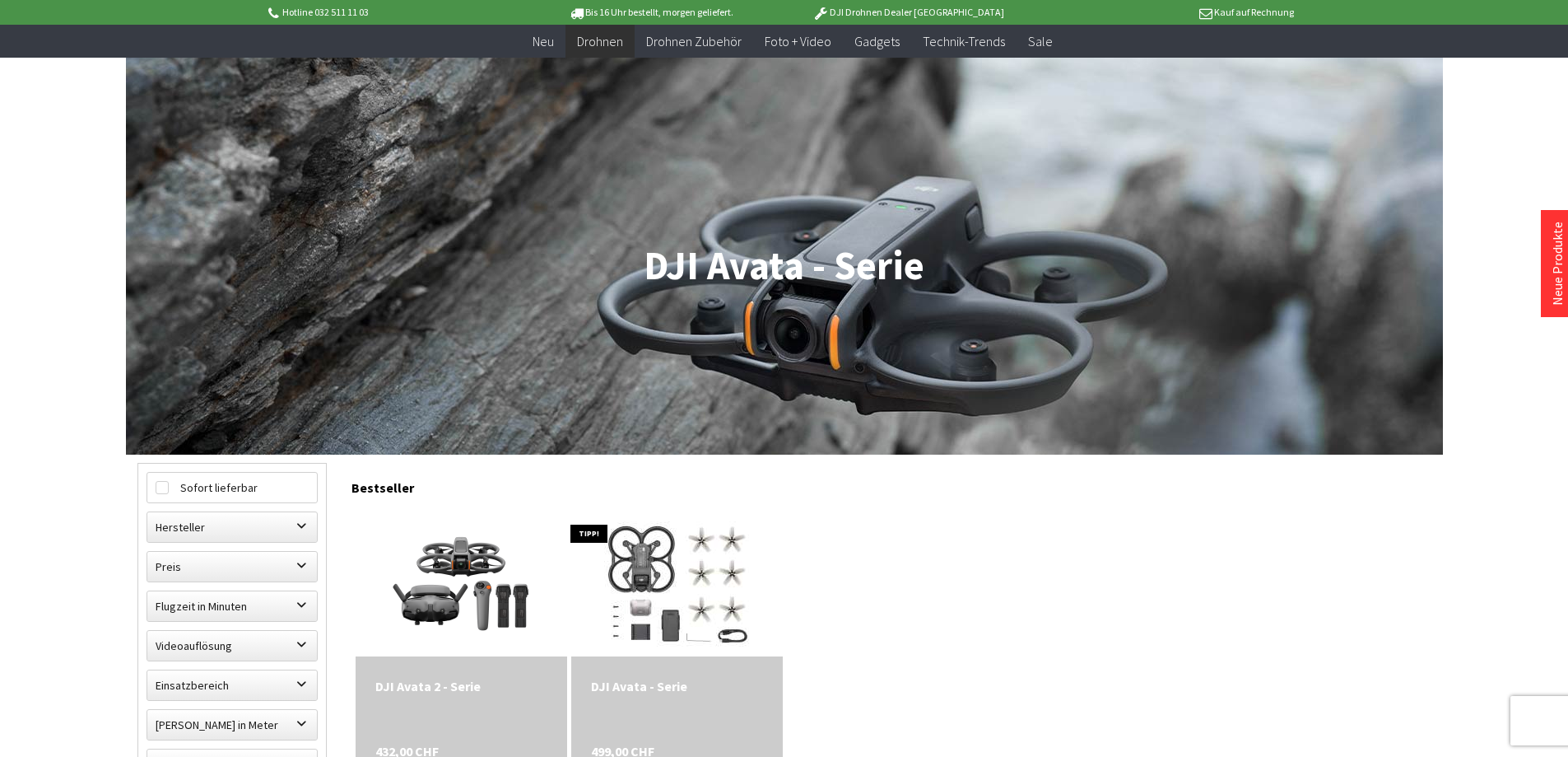
scroll to position [494, 0]
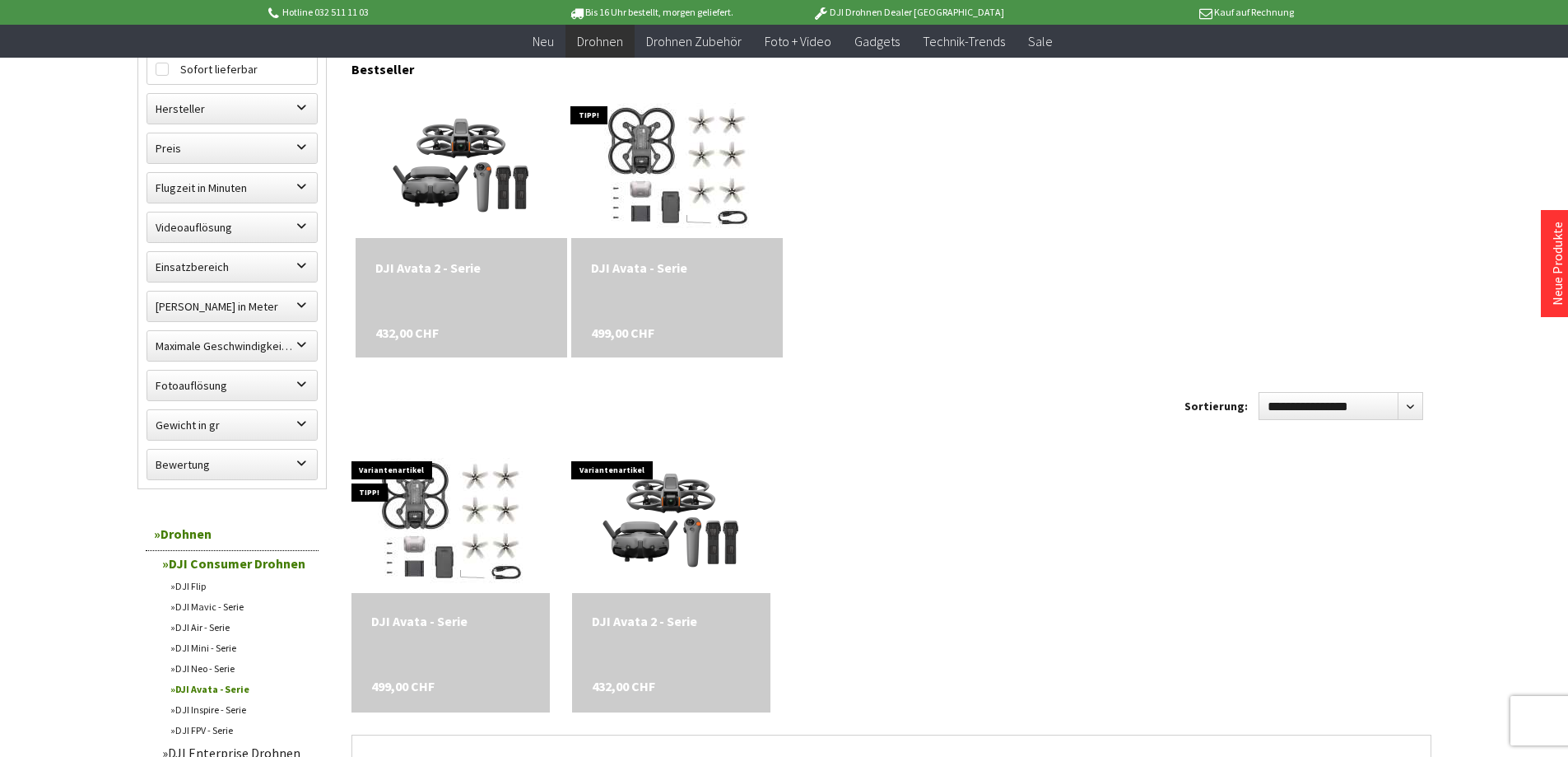
click at [445, 267] on div "DJI Avata 2 - Serie" at bounding box center [461, 268] width 172 height 20
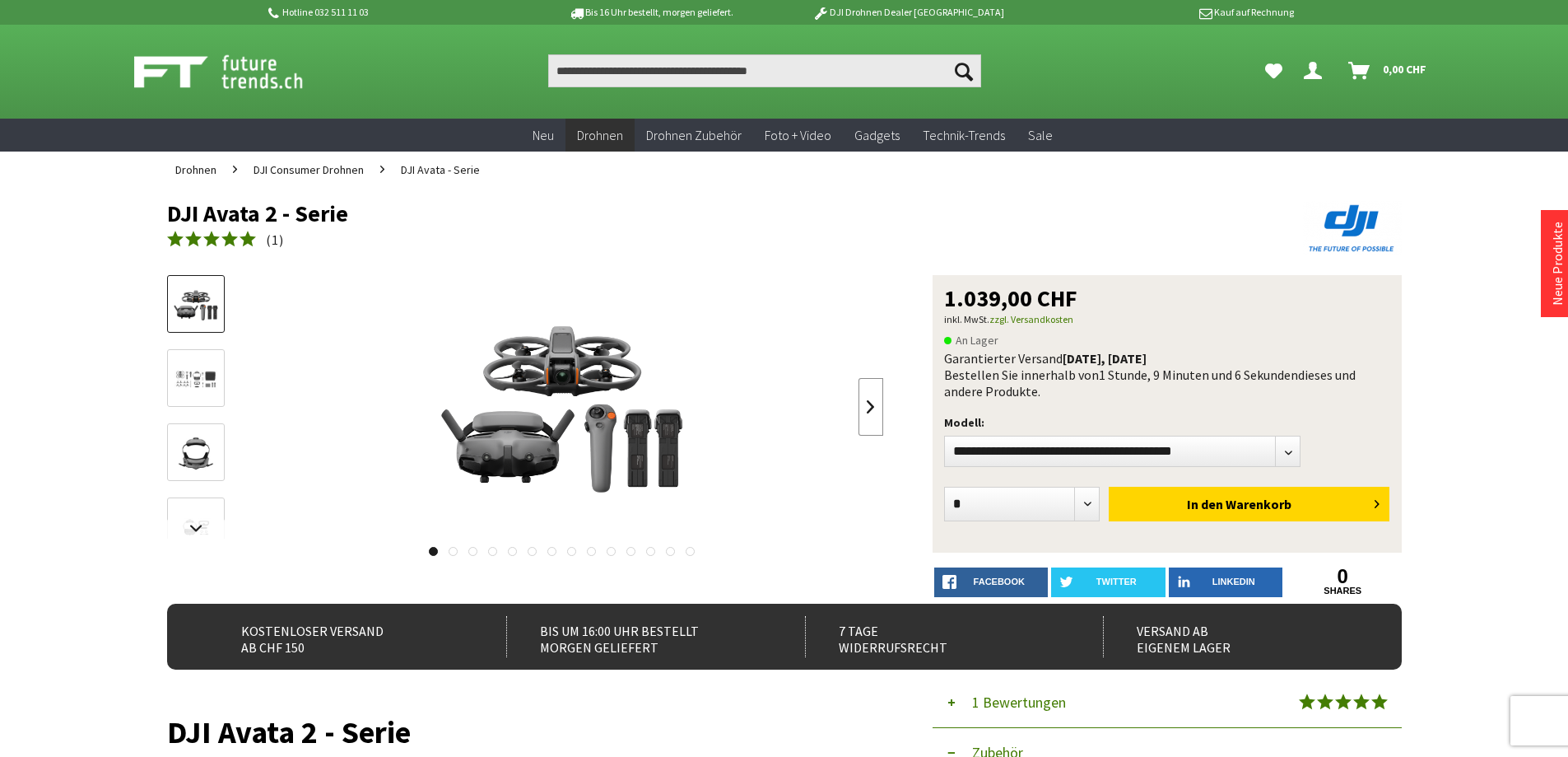
click at [871, 400] on link at bounding box center [870, 406] width 24 height 58
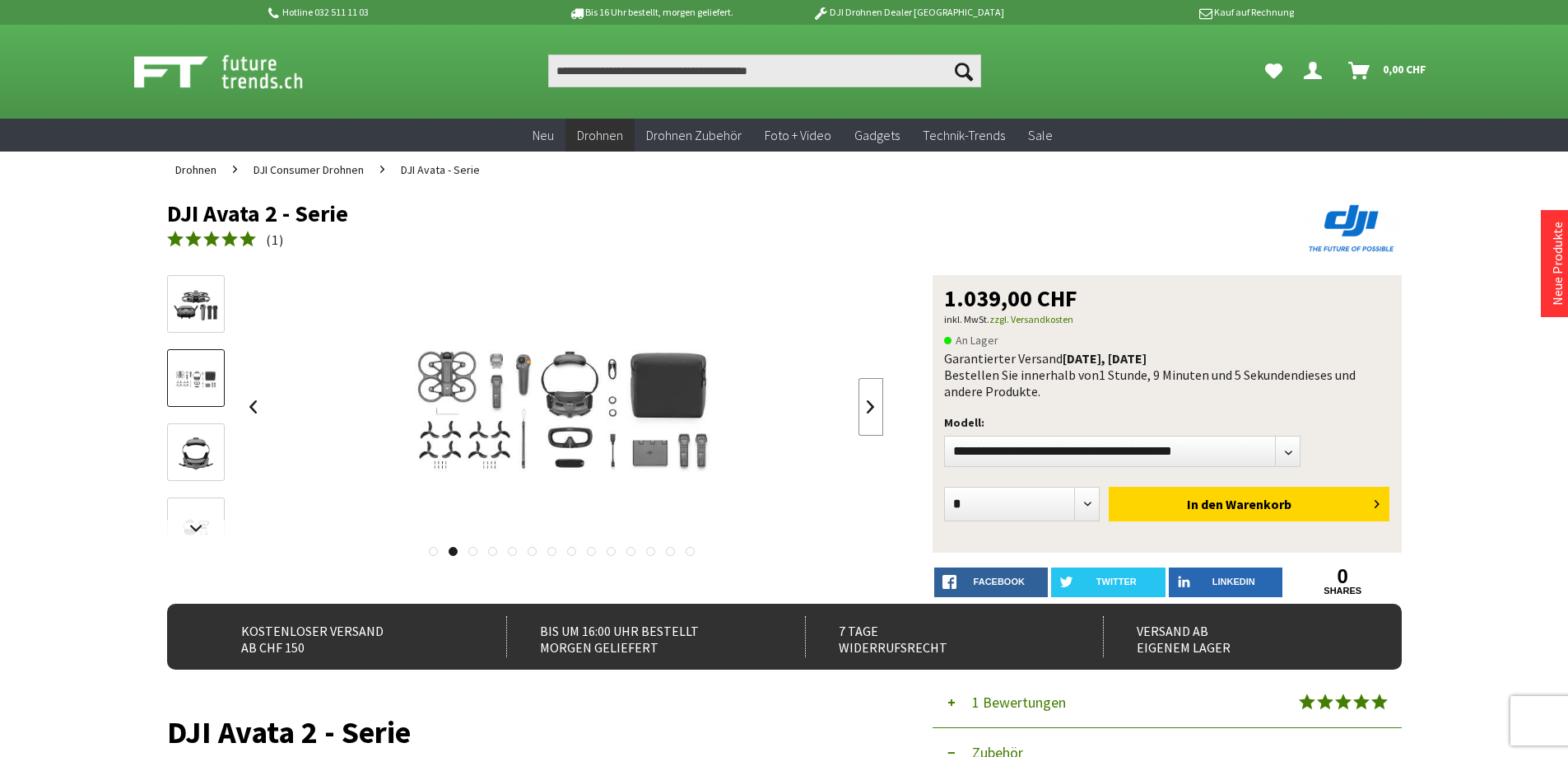
click at [871, 404] on link at bounding box center [870, 406] width 24 height 58
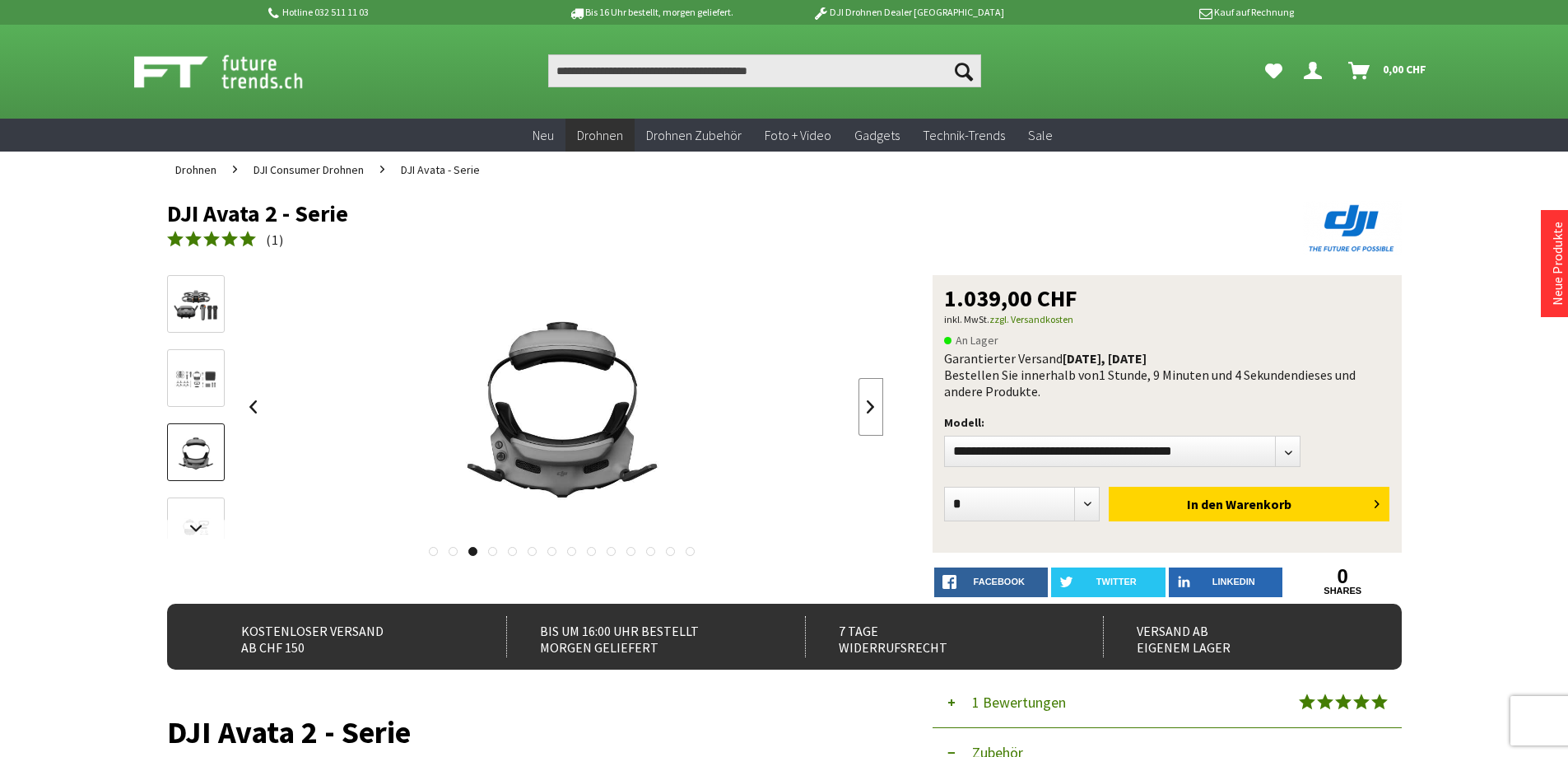
click at [871, 404] on link at bounding box center [870, 406] width 24 height 58
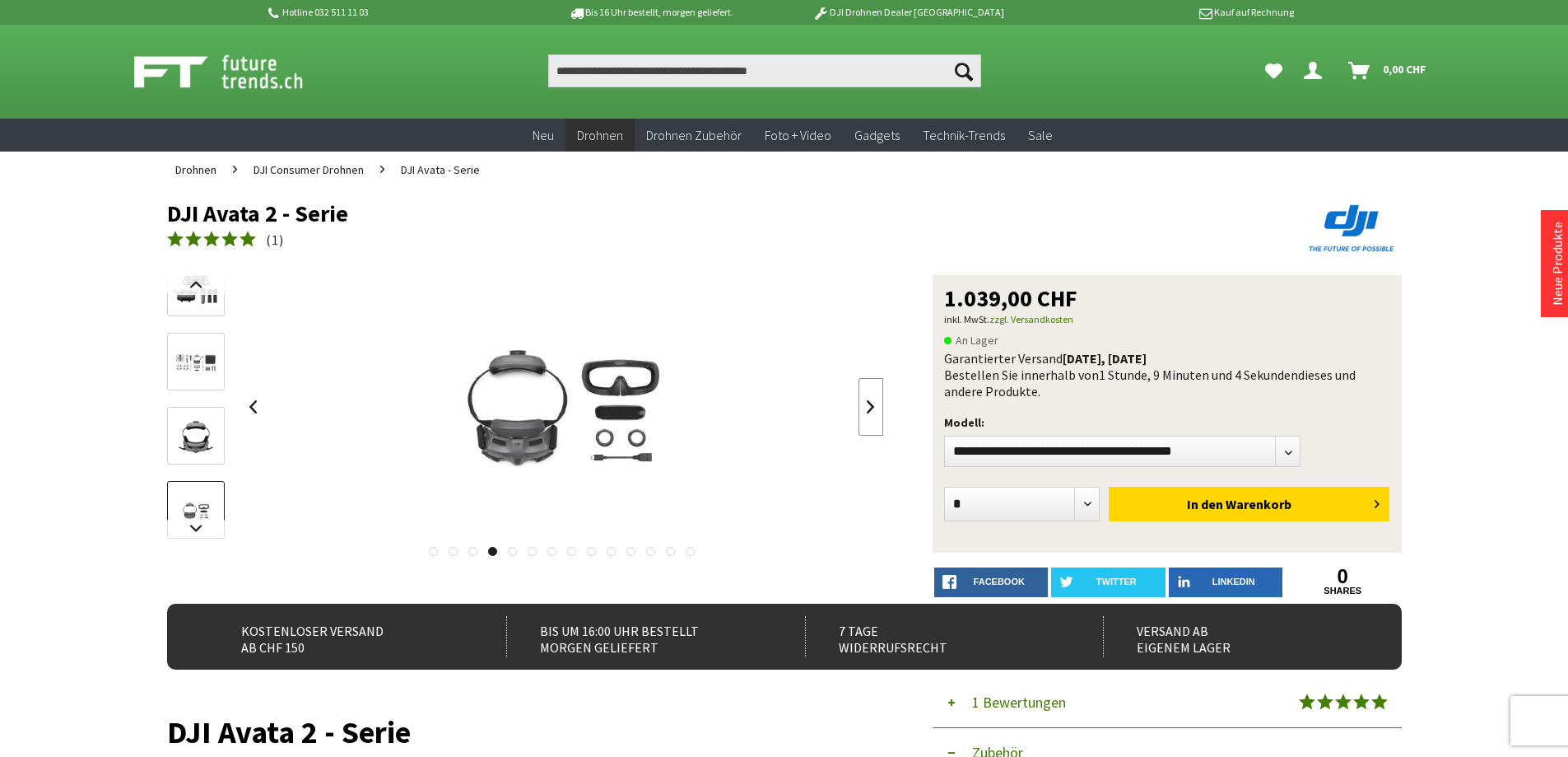
click at [871, 404] on link at bounding box center [870, 406] width 24 height 58
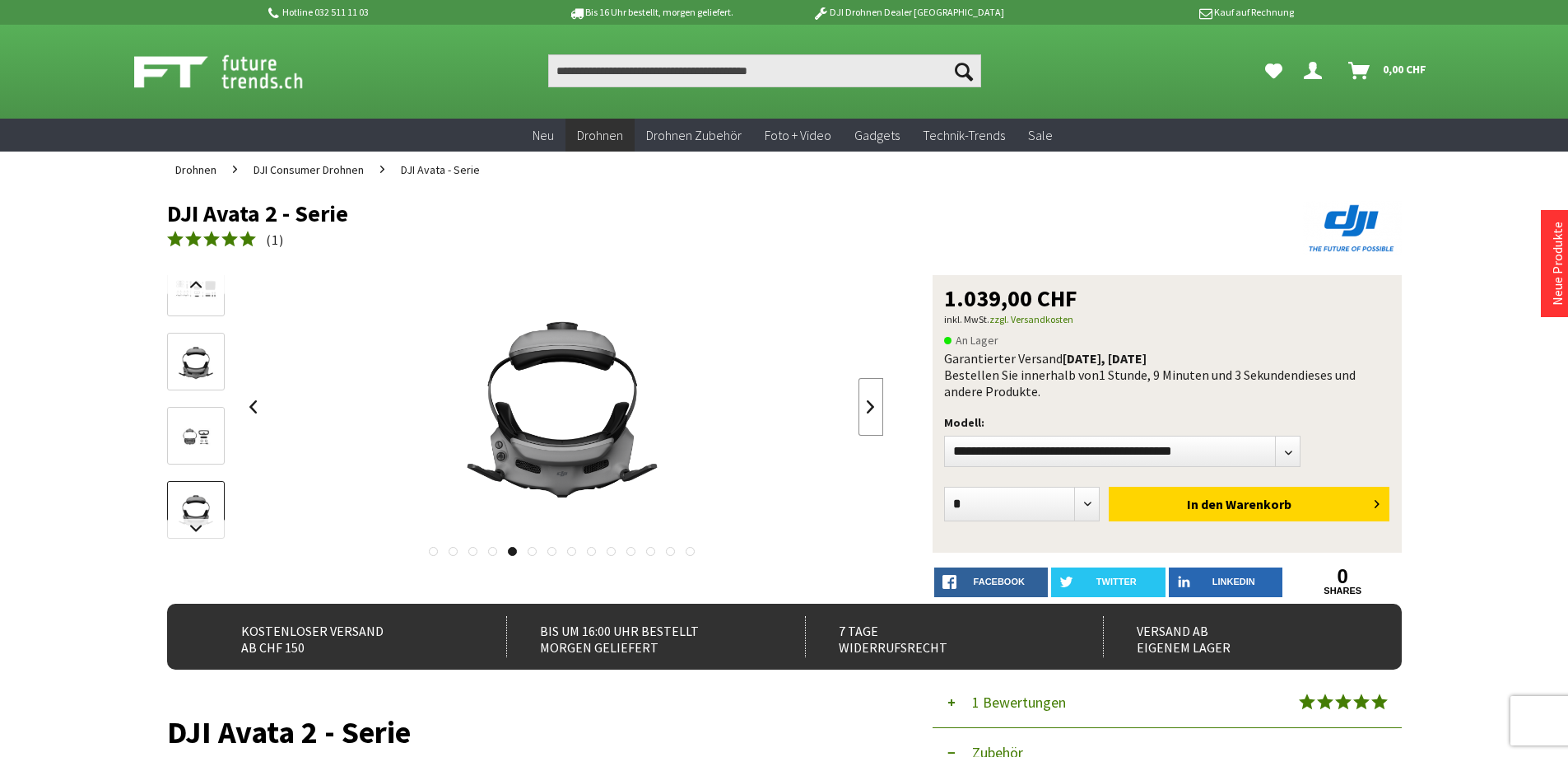
click at [871, 404] on link at bounding box center [870, 406] width 24 height 58
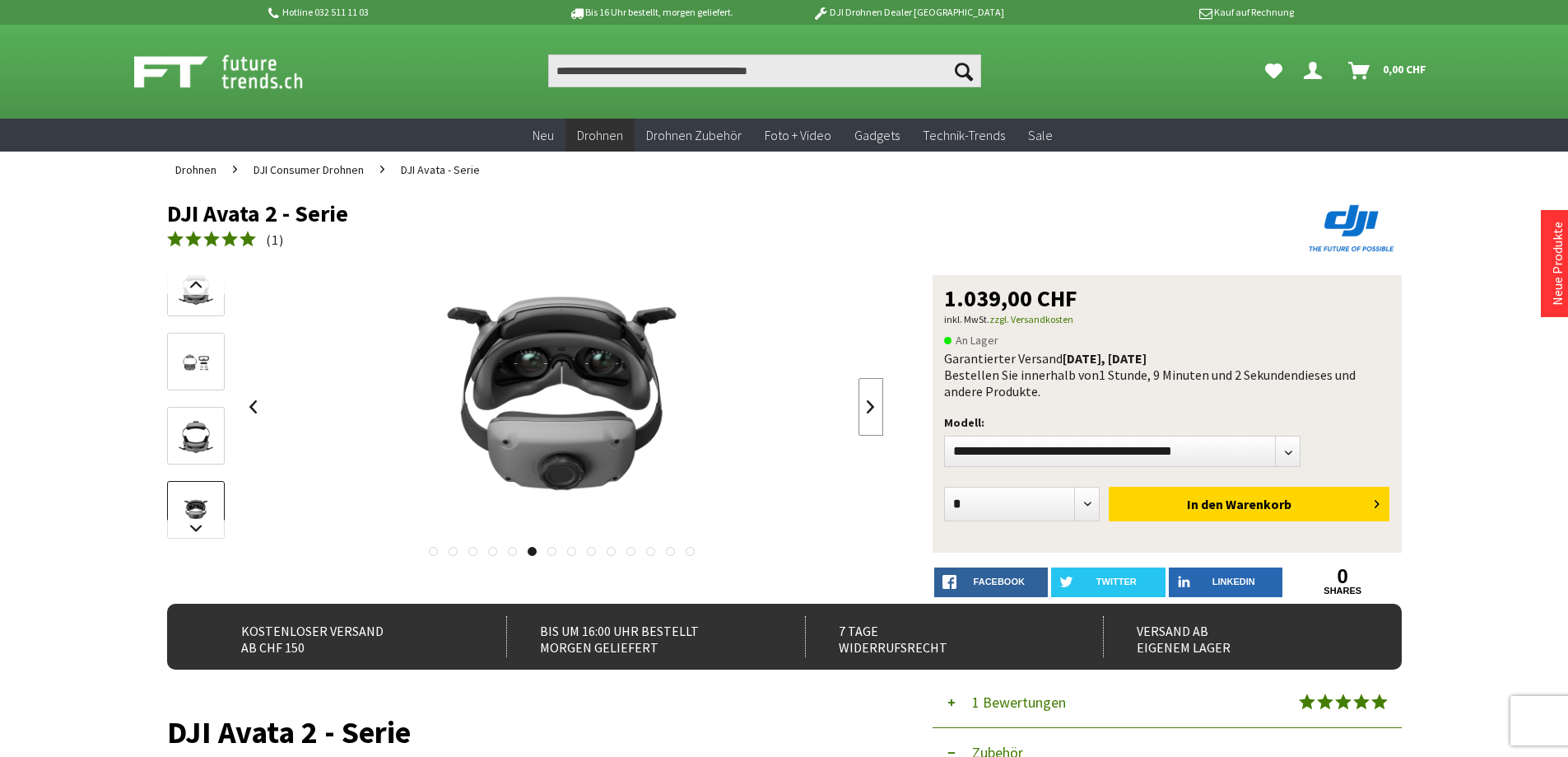
click at [871, 404] on link at bounding box center [870, 406] width 24 height 58
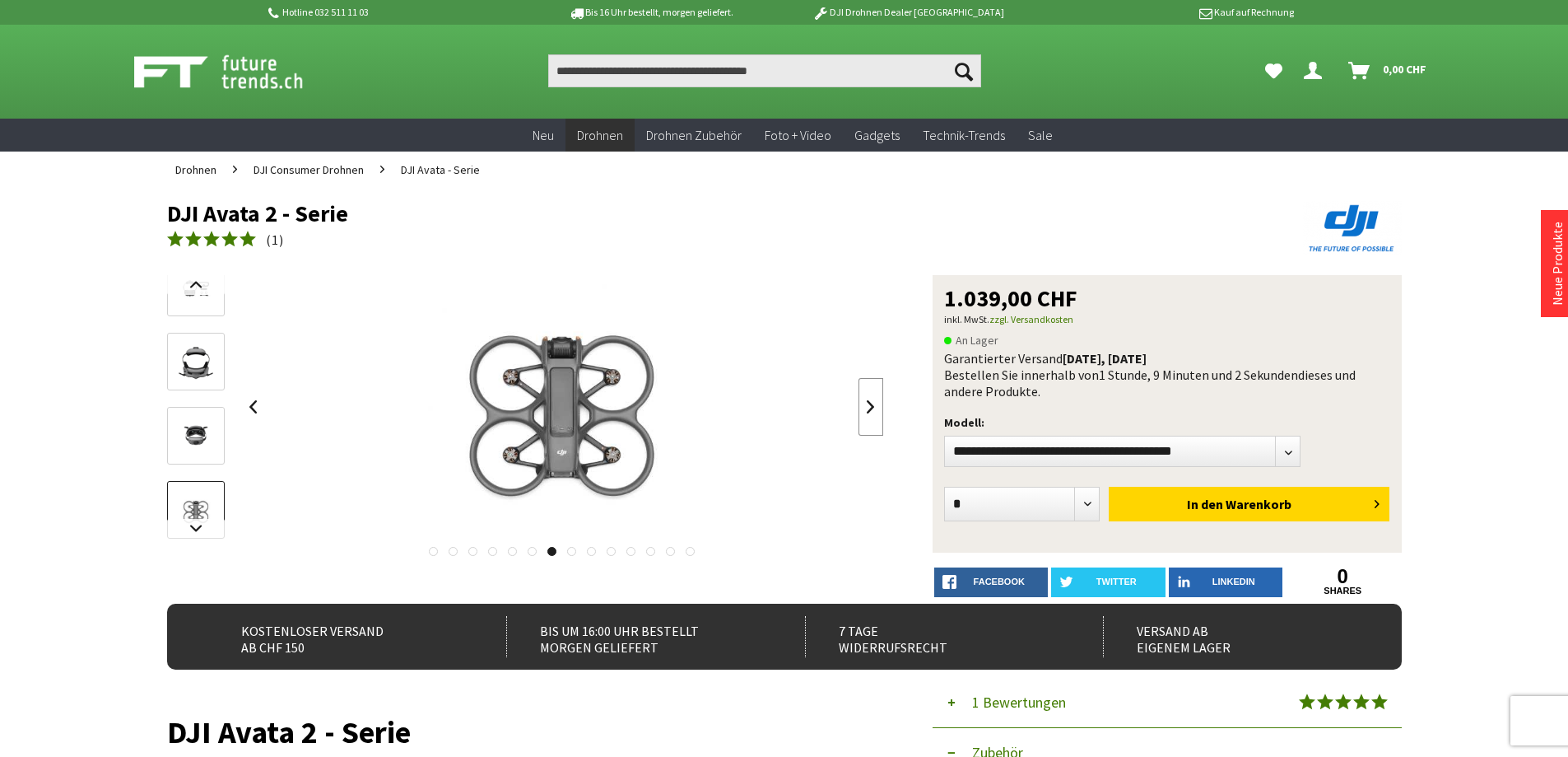
click at [871, 404] on link at bounding box center [870, 406] width 24 height 58
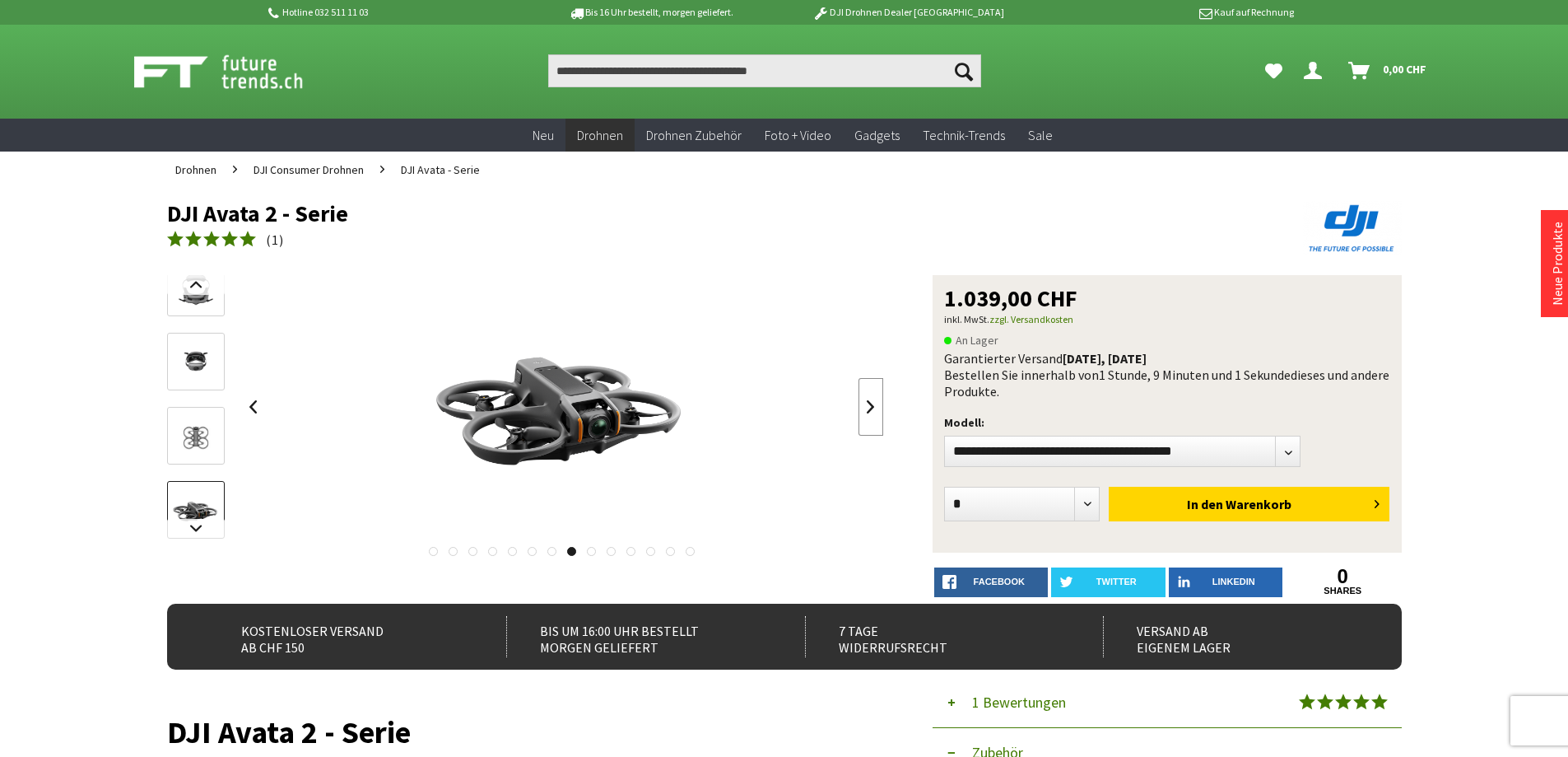
click at [871, 404] on link at bounding box center [870, 406] width 24 height 58
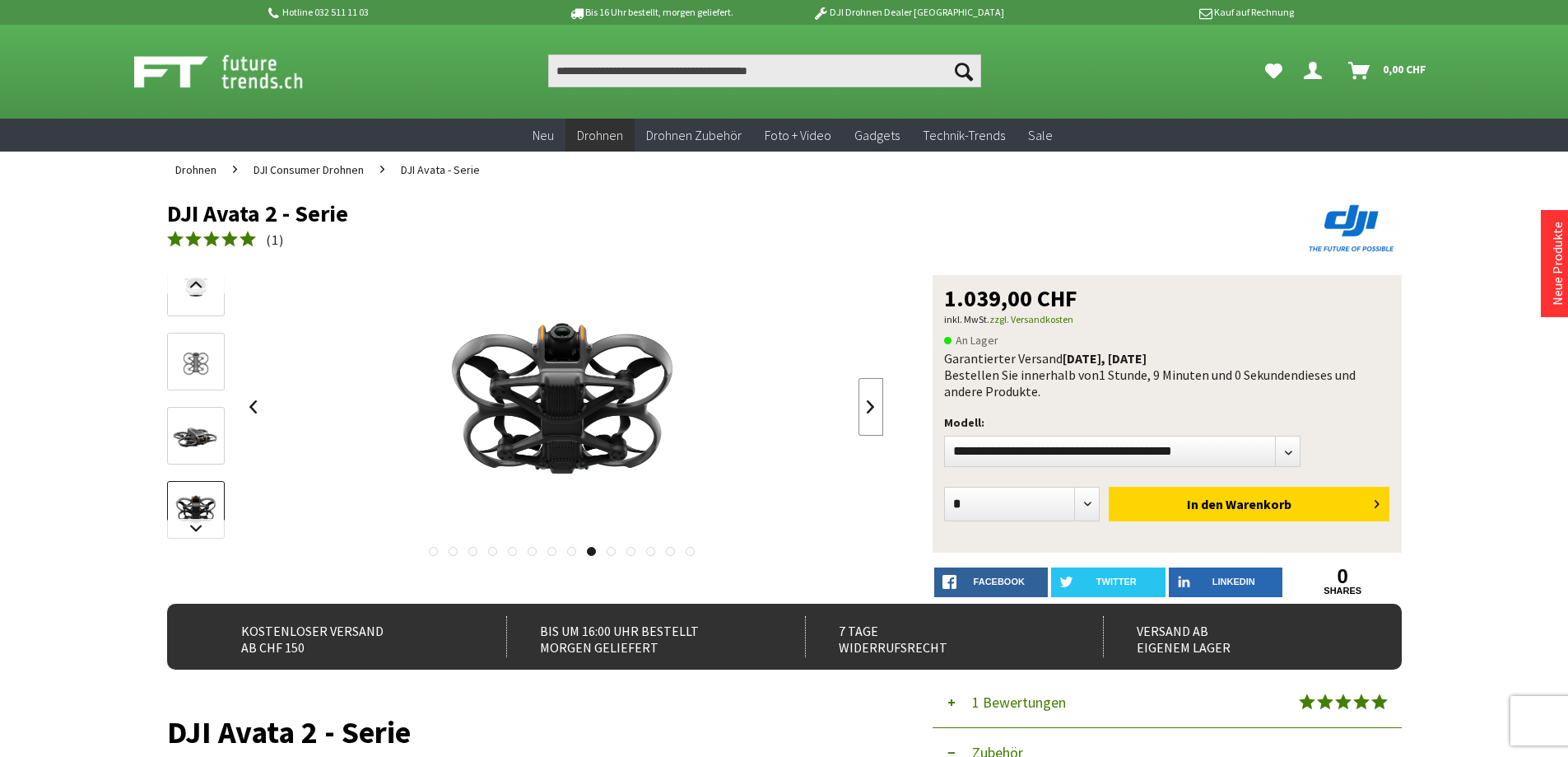
click at [871, 404] on link at bounding box center [870, 406] width 24 height 58
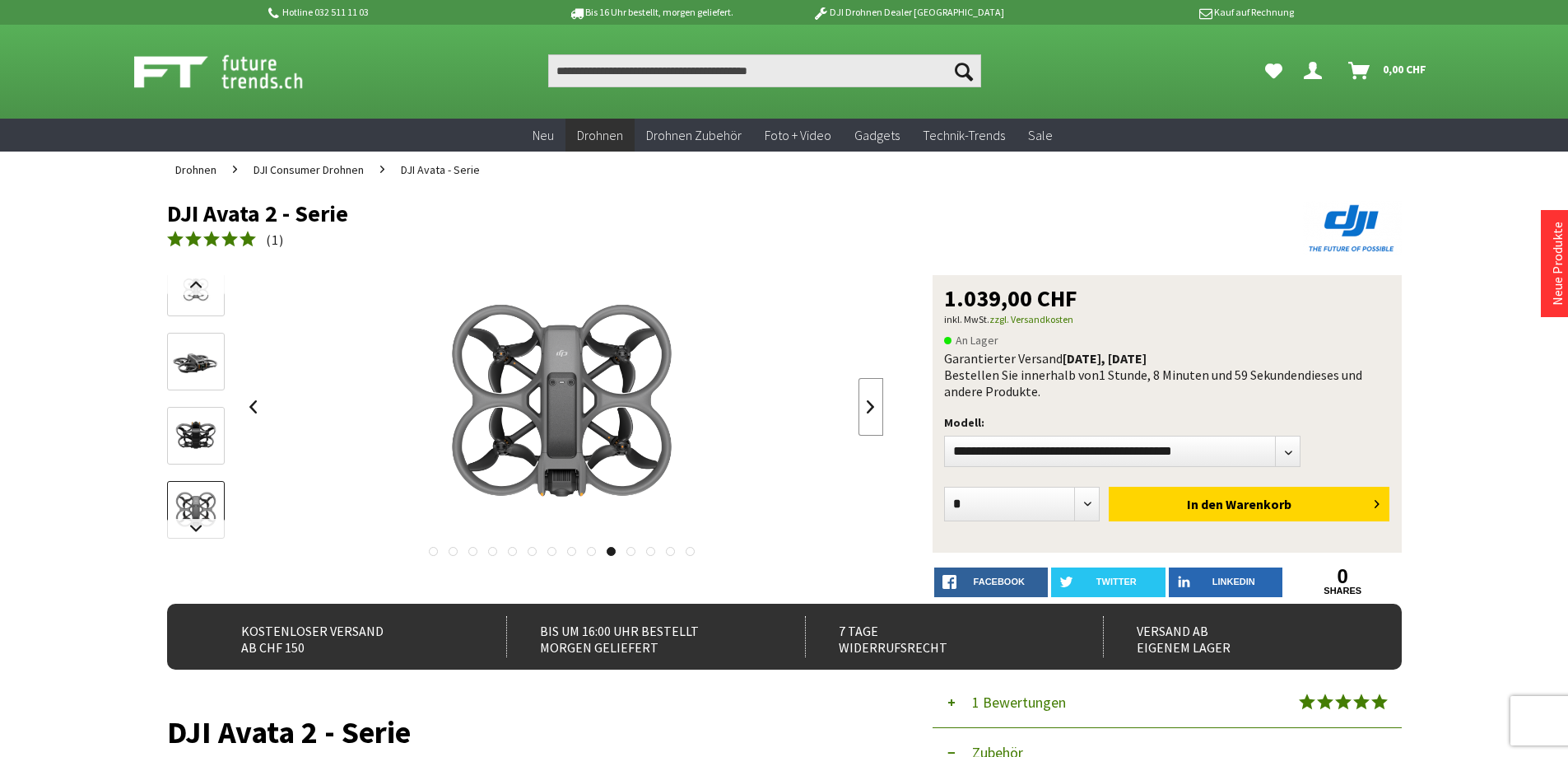
click at [871, 404] on link at bounding box center [870, 406] width 24 height 58
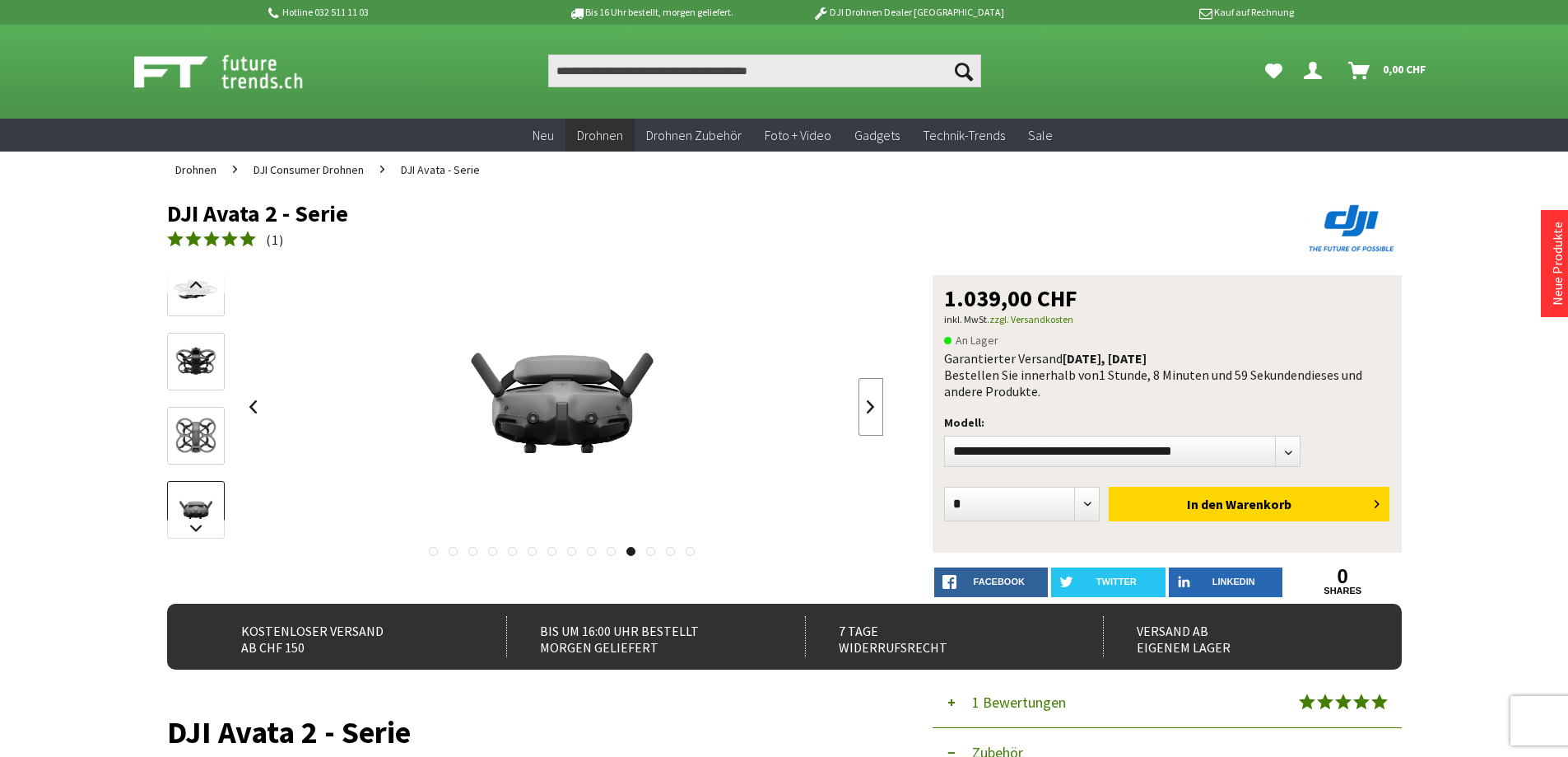
click at [871, 404] on link at bounding box center [870, 406] width 24 height 58
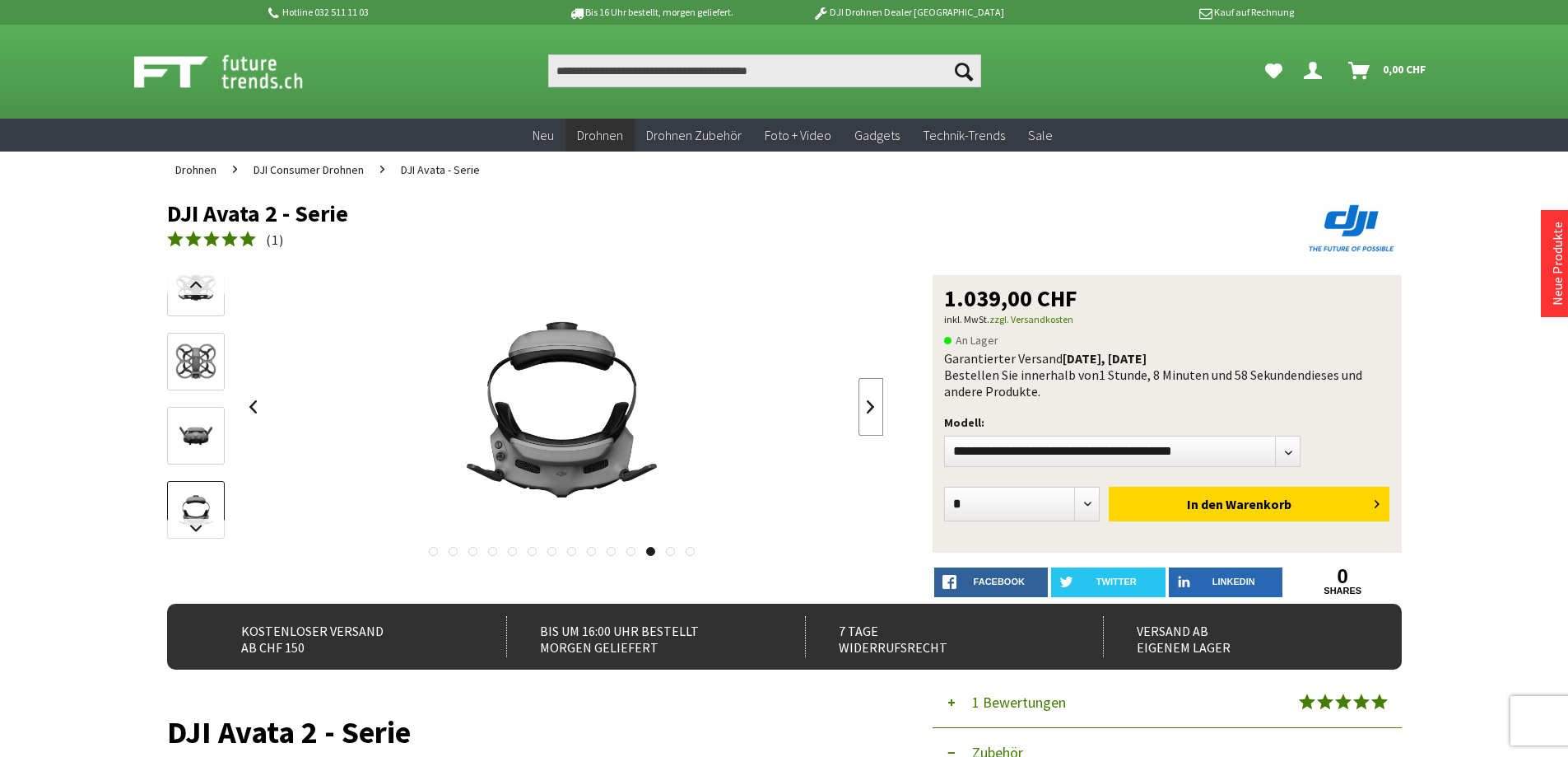
click at [871, 404] on link at bounding box center [870, 406] width 24 height 58
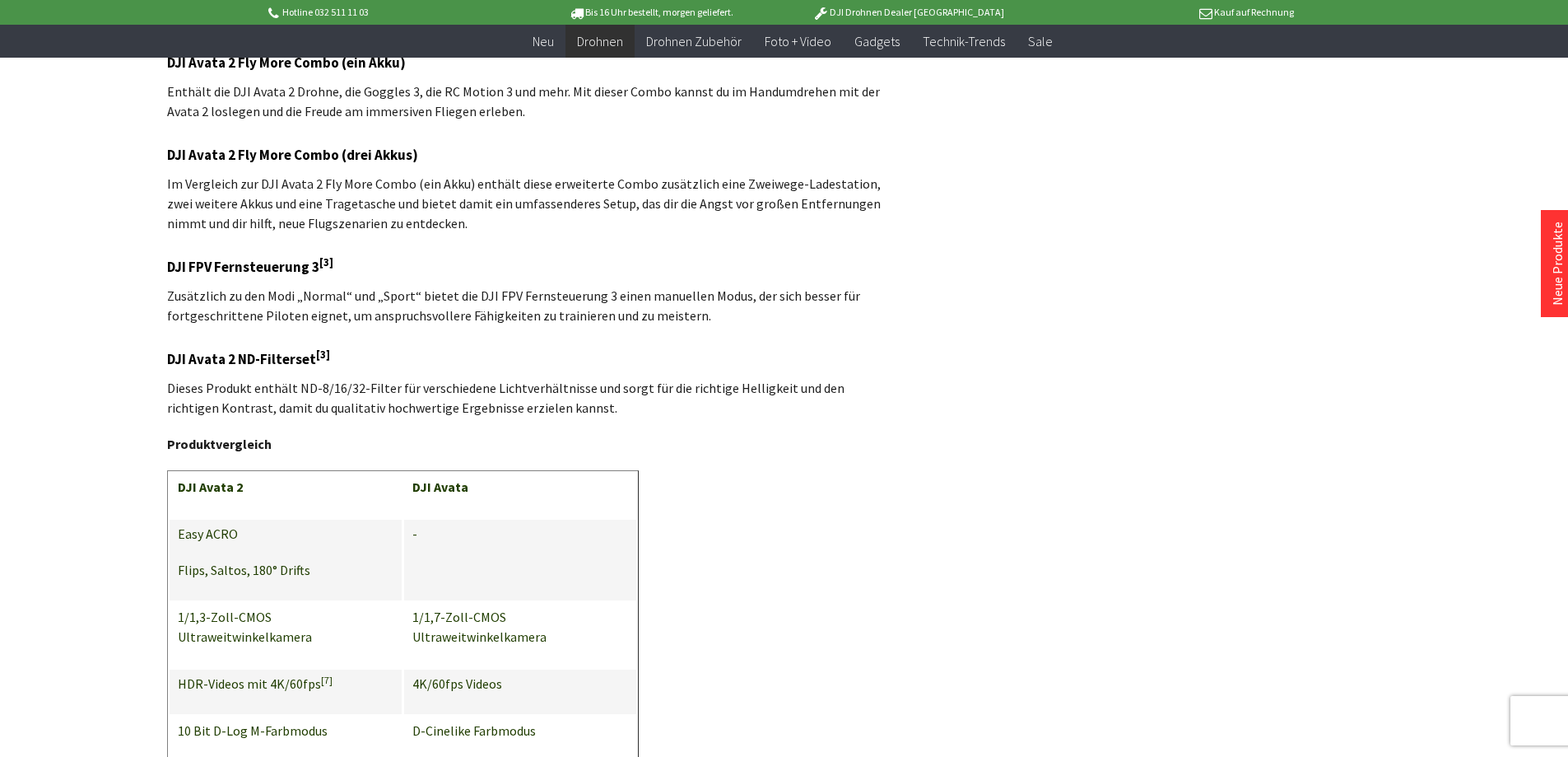
scroll to position [4775, 0]
